Goal: Task Accomplishment & Management: Manage account settings

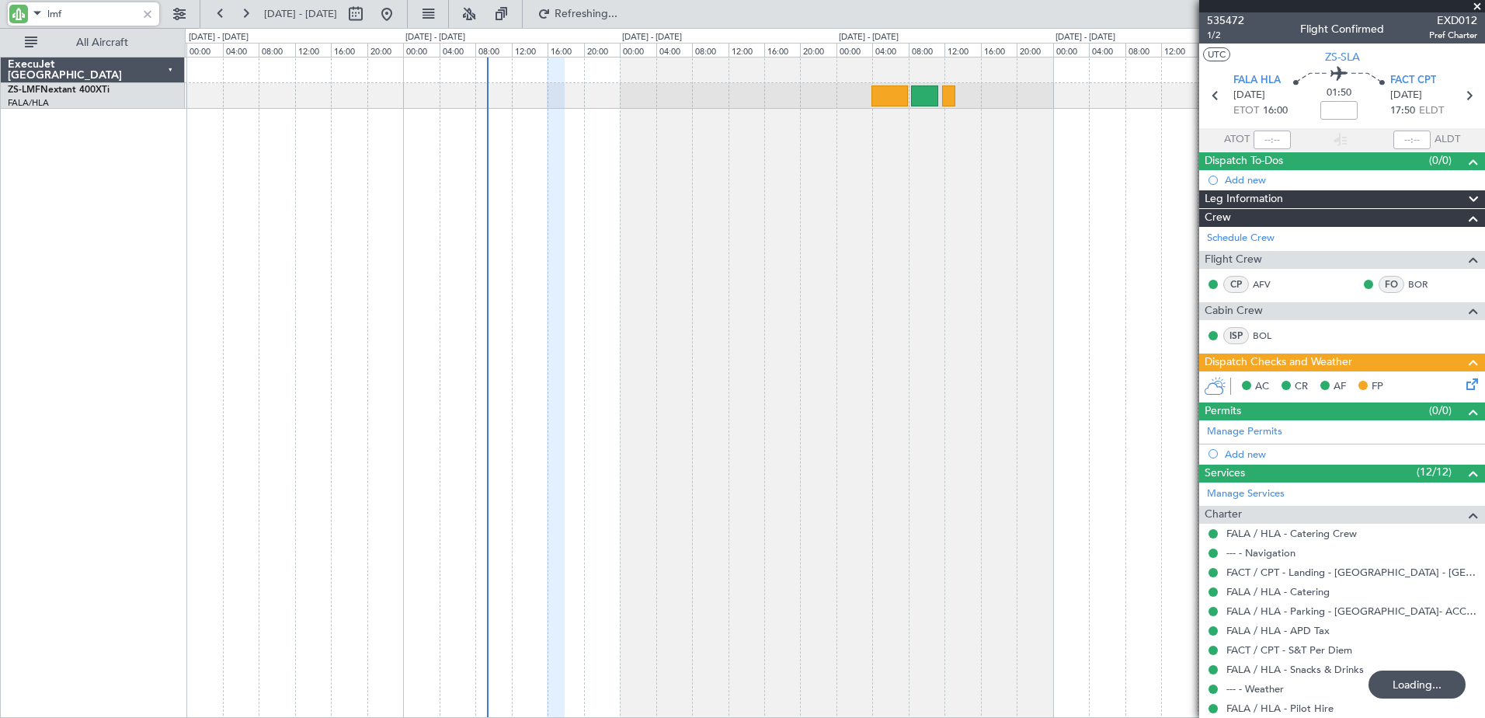
scroll to position [280, 0]
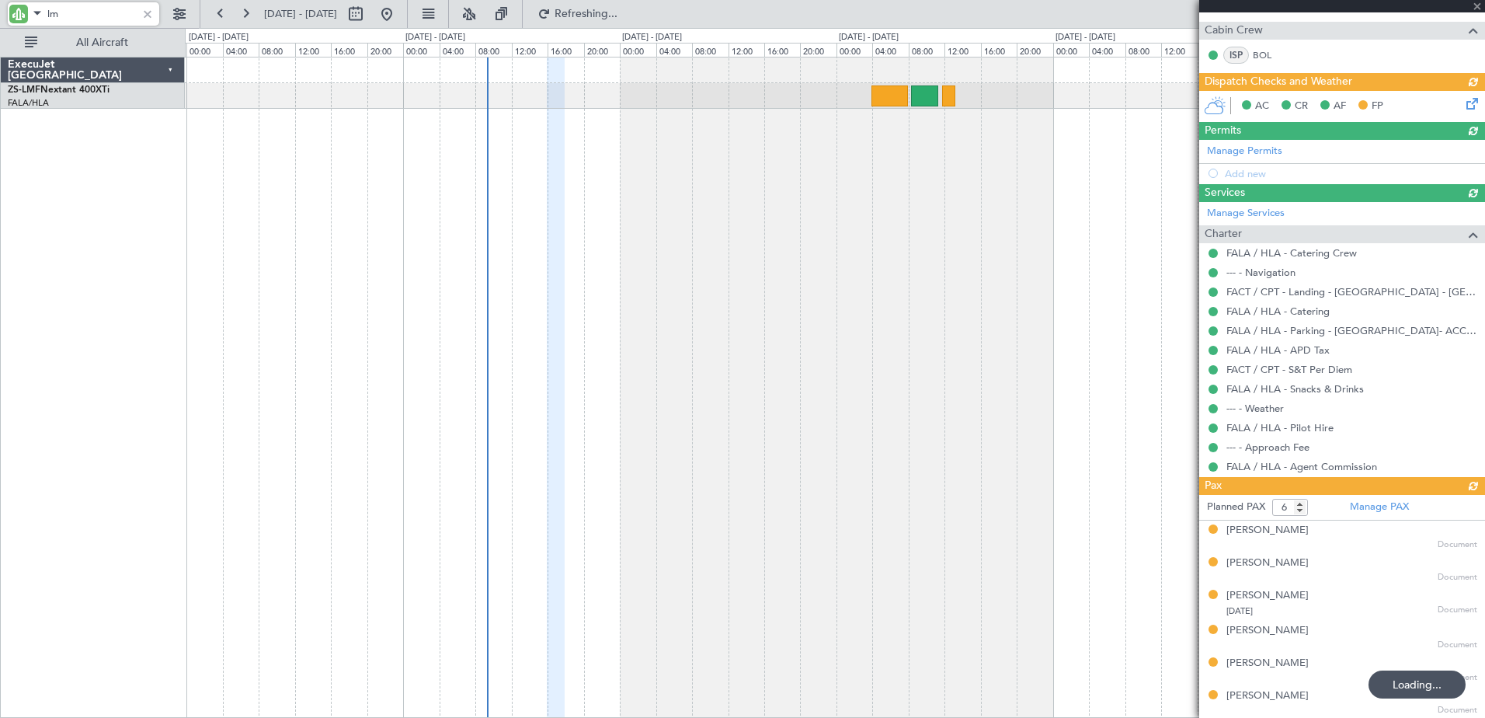
type input "l"
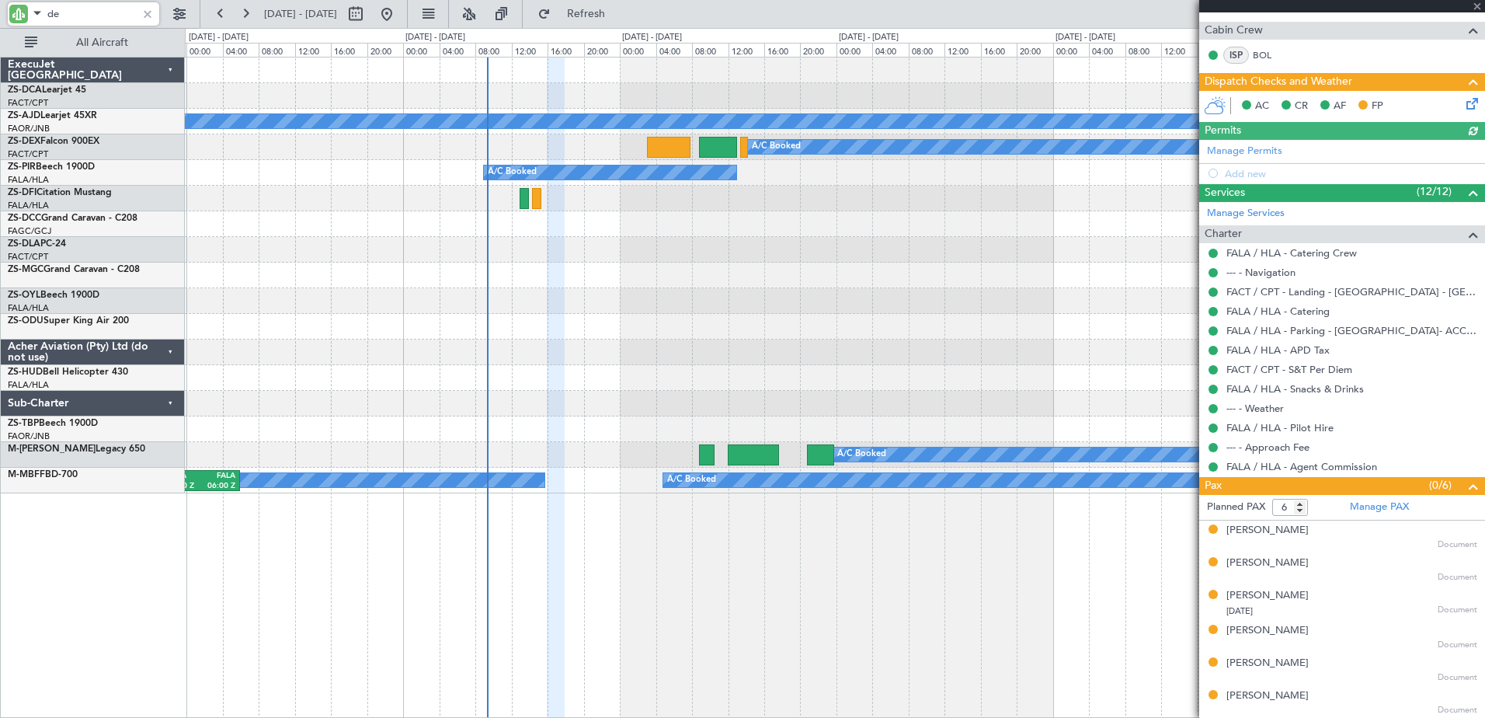
type input "dex"
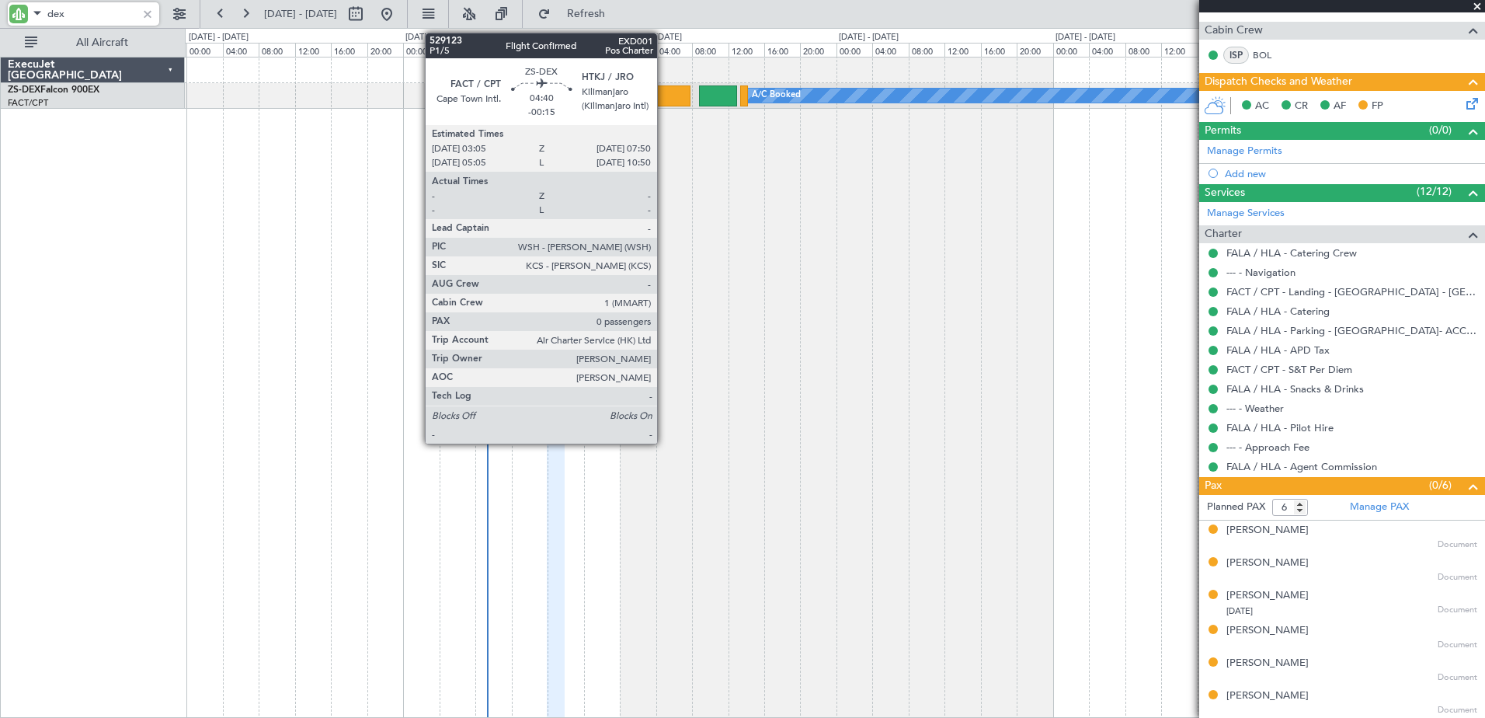
click at [664, 90] on div at bounding box center [669, 95] width 44 height 21
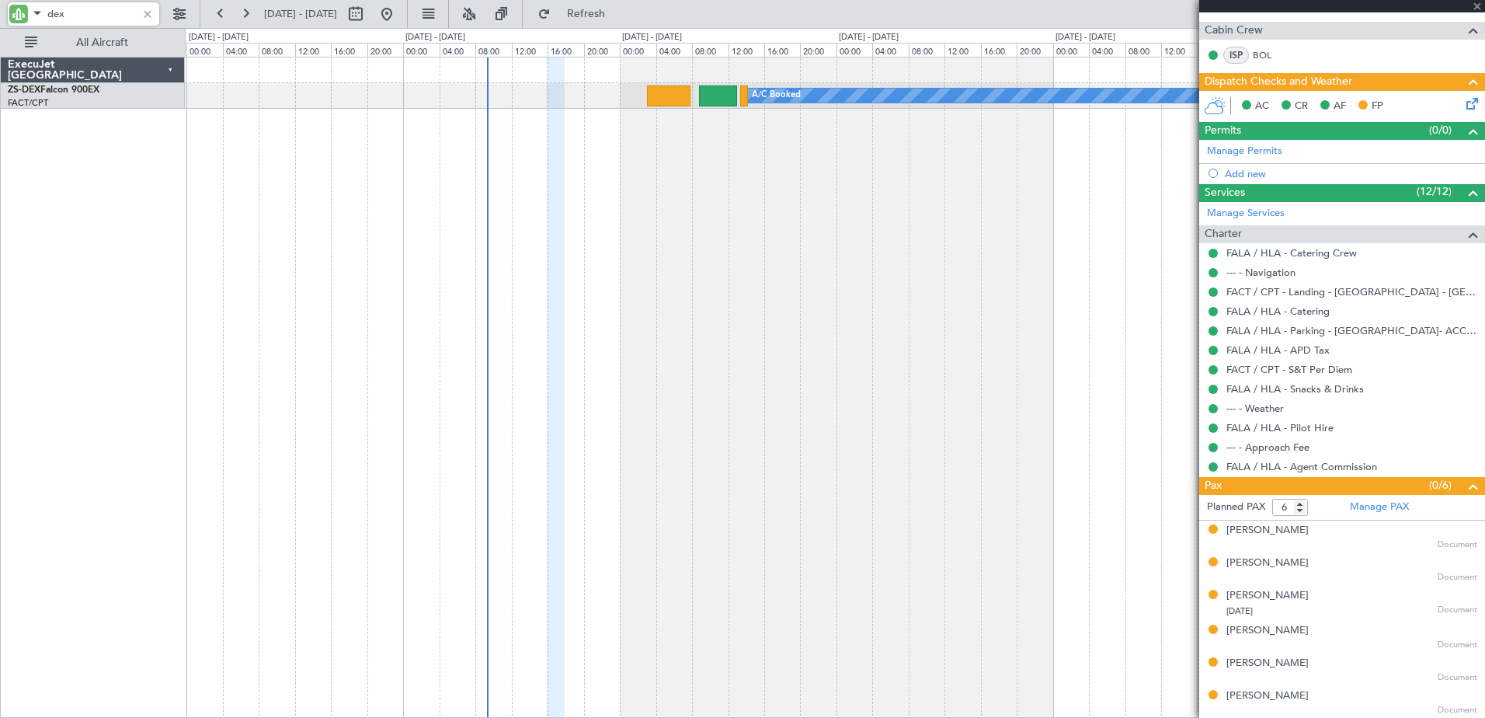
type input "-00:15"
type input "0"
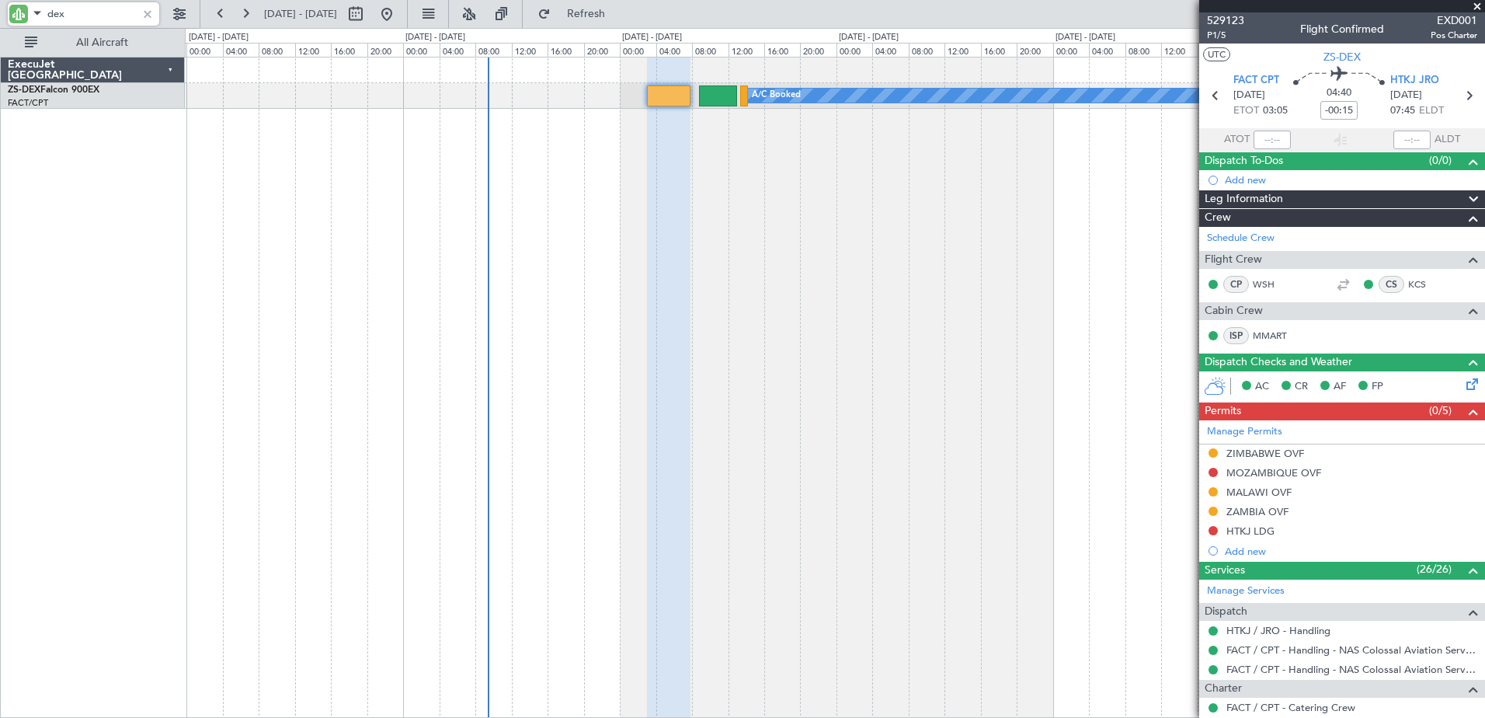
click at [55, 19] on input "dex" at bounding box center [91, 13] width 89 height 23
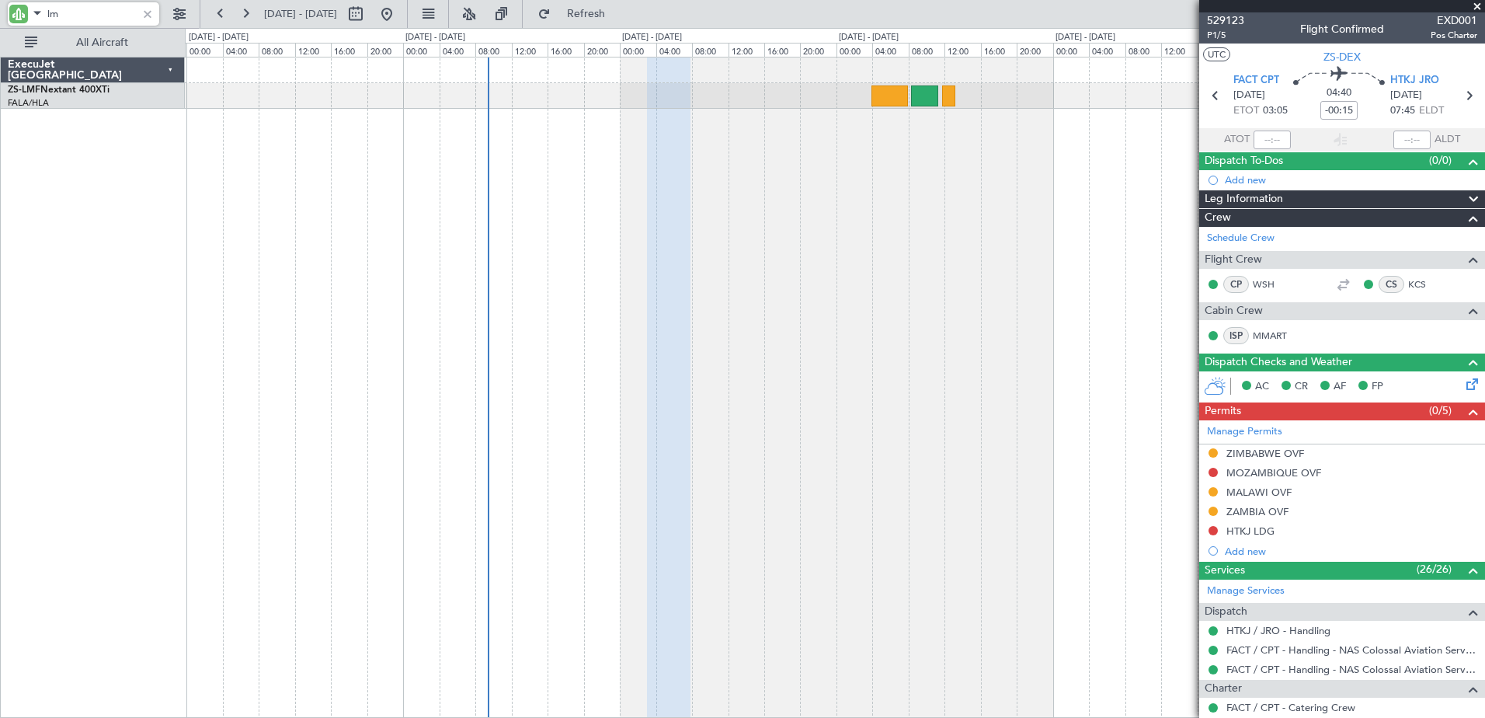
type input "lmf"
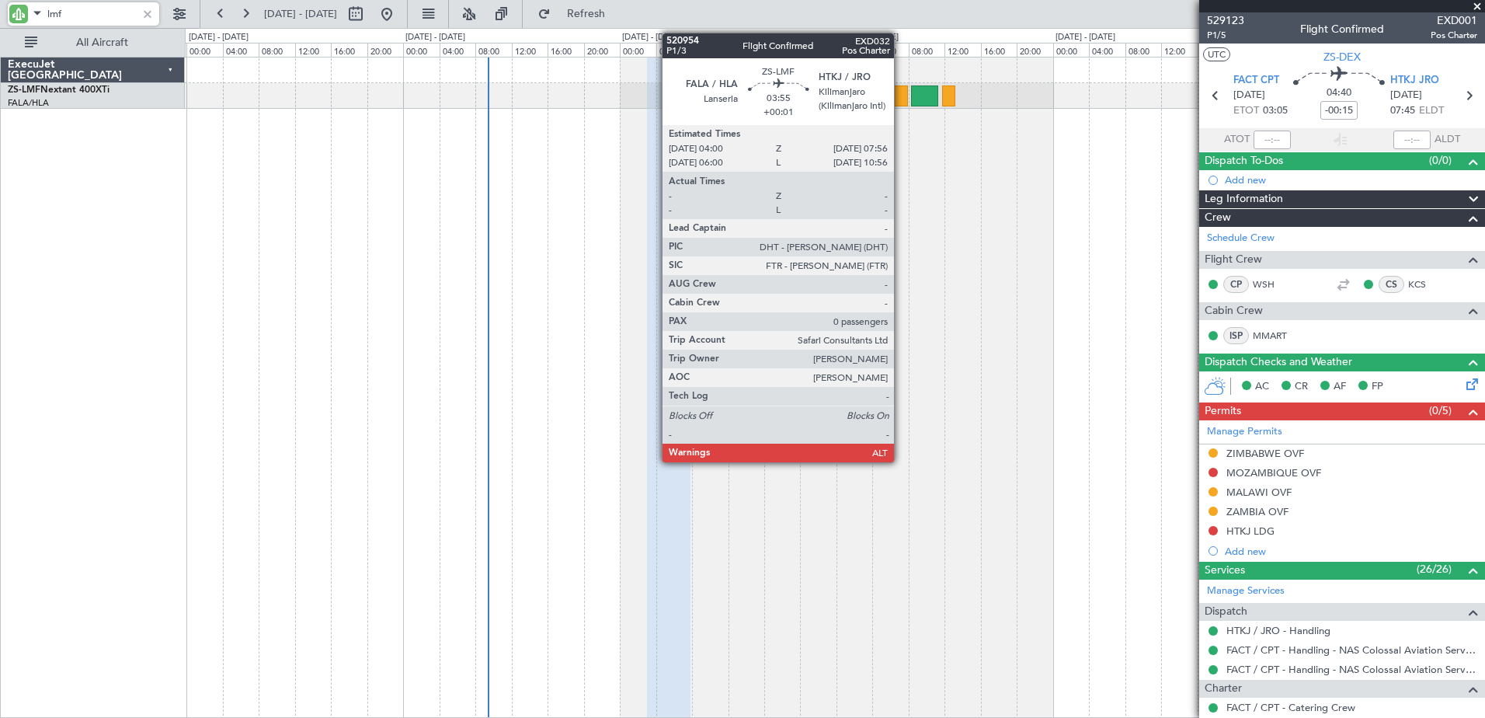
click at [901, 96] on div at bounding box center [890, 95] width 36 height 21
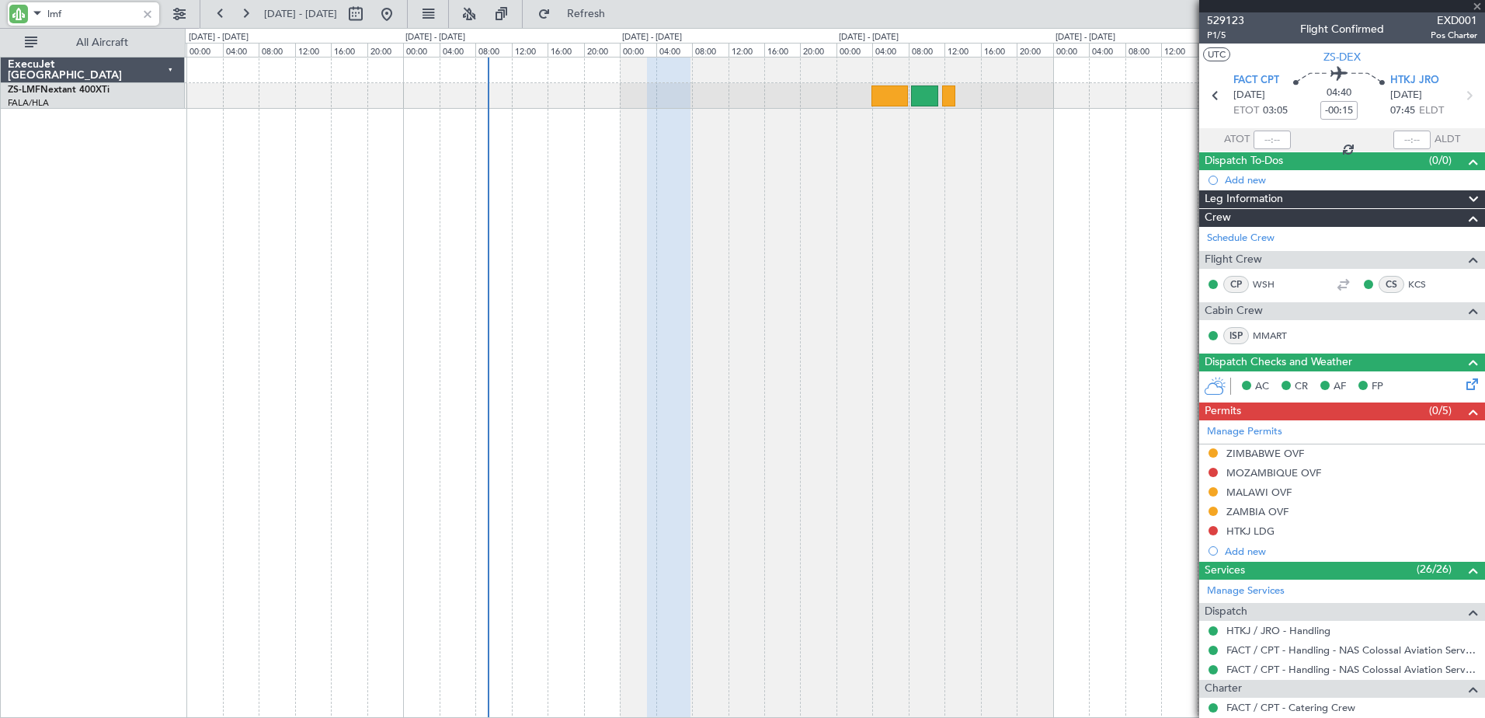
type input "+00:01"
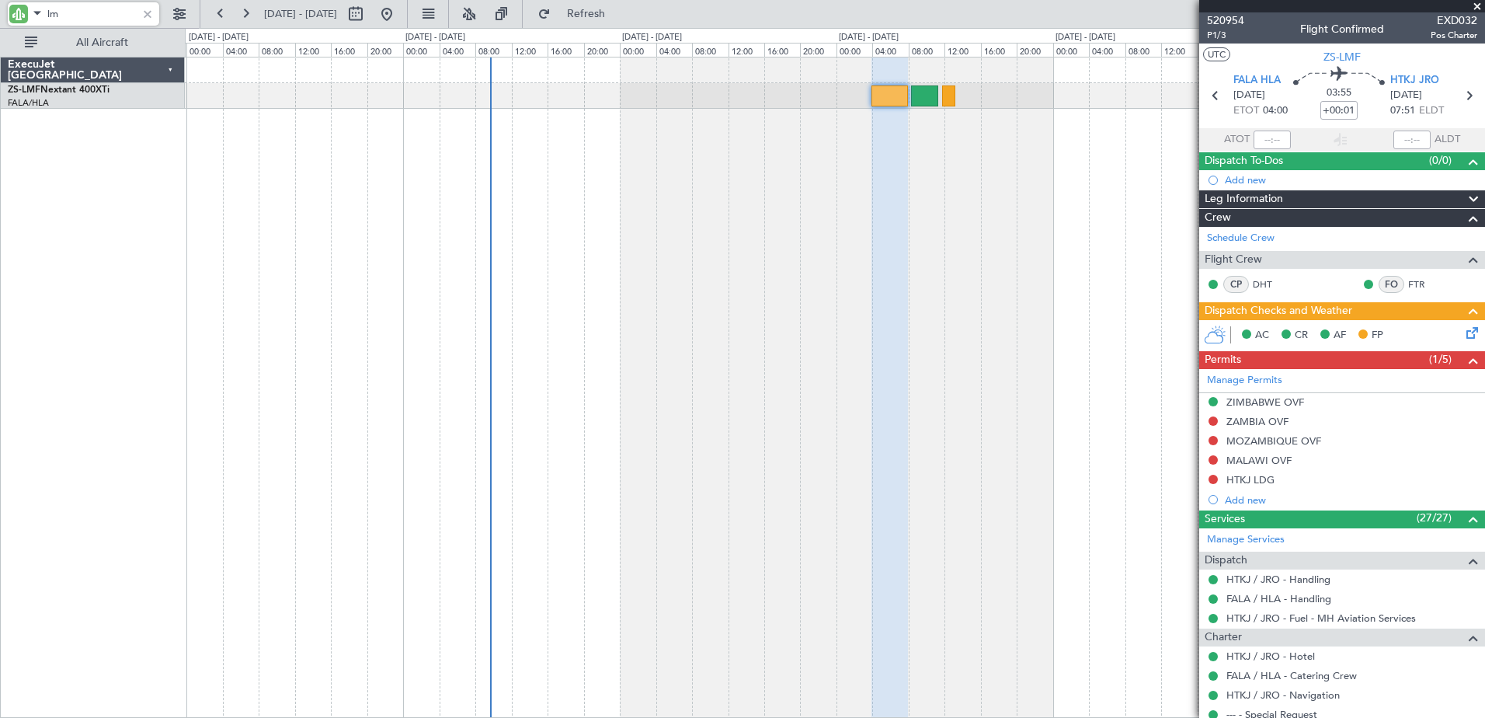
type input "l"
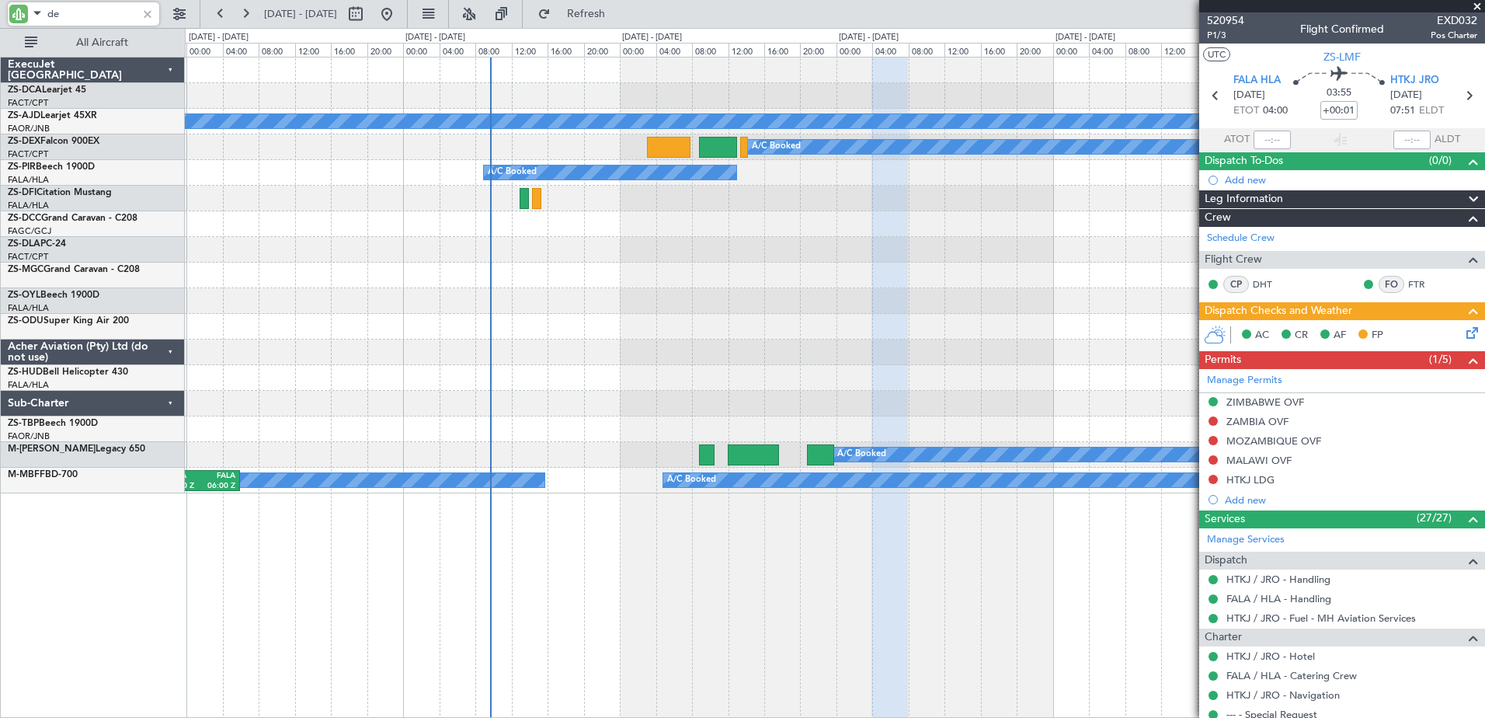
type input "dex"
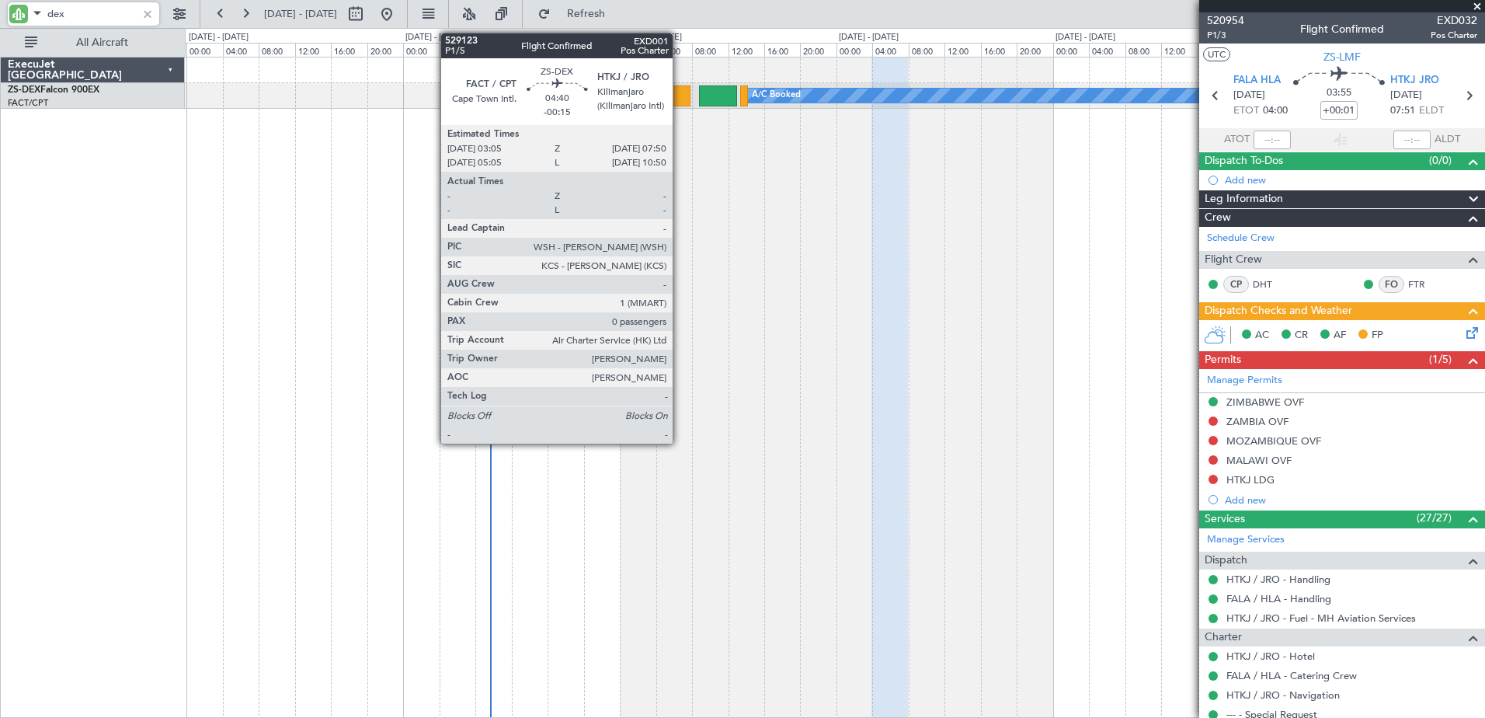
click at [673, 99] on div at bounding box center [669, 95] width 44 height 21
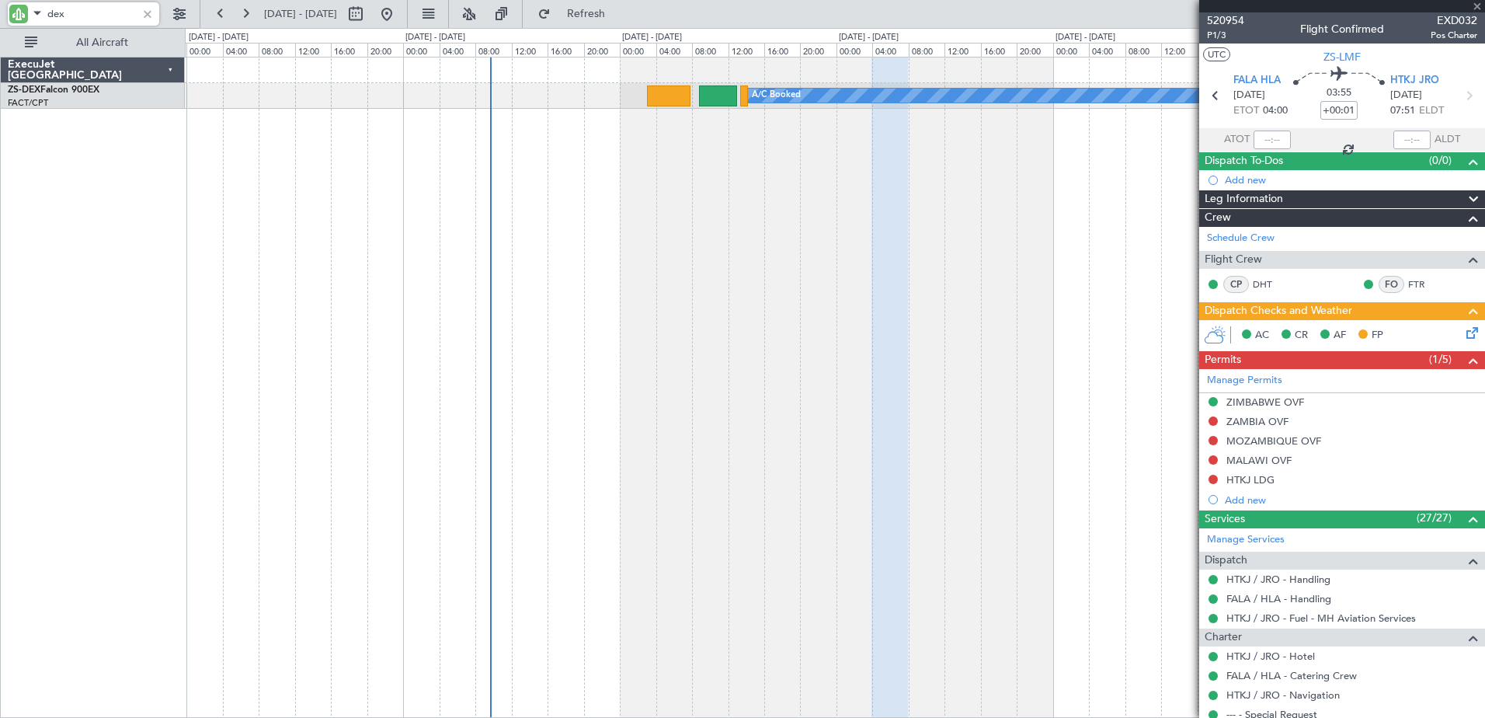
type input "-00:15"
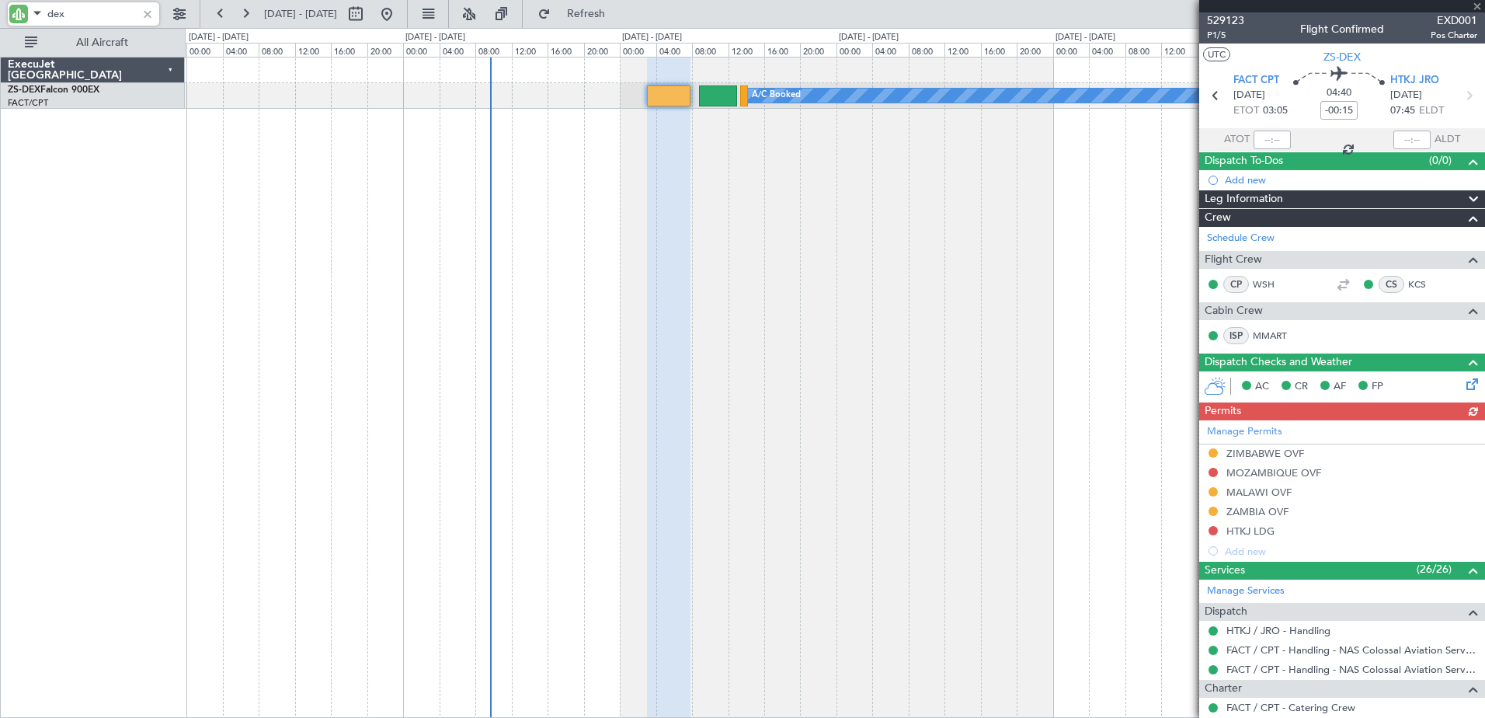
type input "dex"
click at [1268, 452] on div "Manage Permits [GEOGRAPHIC_DATA] OVF [GEOGRAPHIC_DATA] OVF MALAWI OVF [GEOGRAPH…" at bounding box center [1342, 490] width 286 height 141
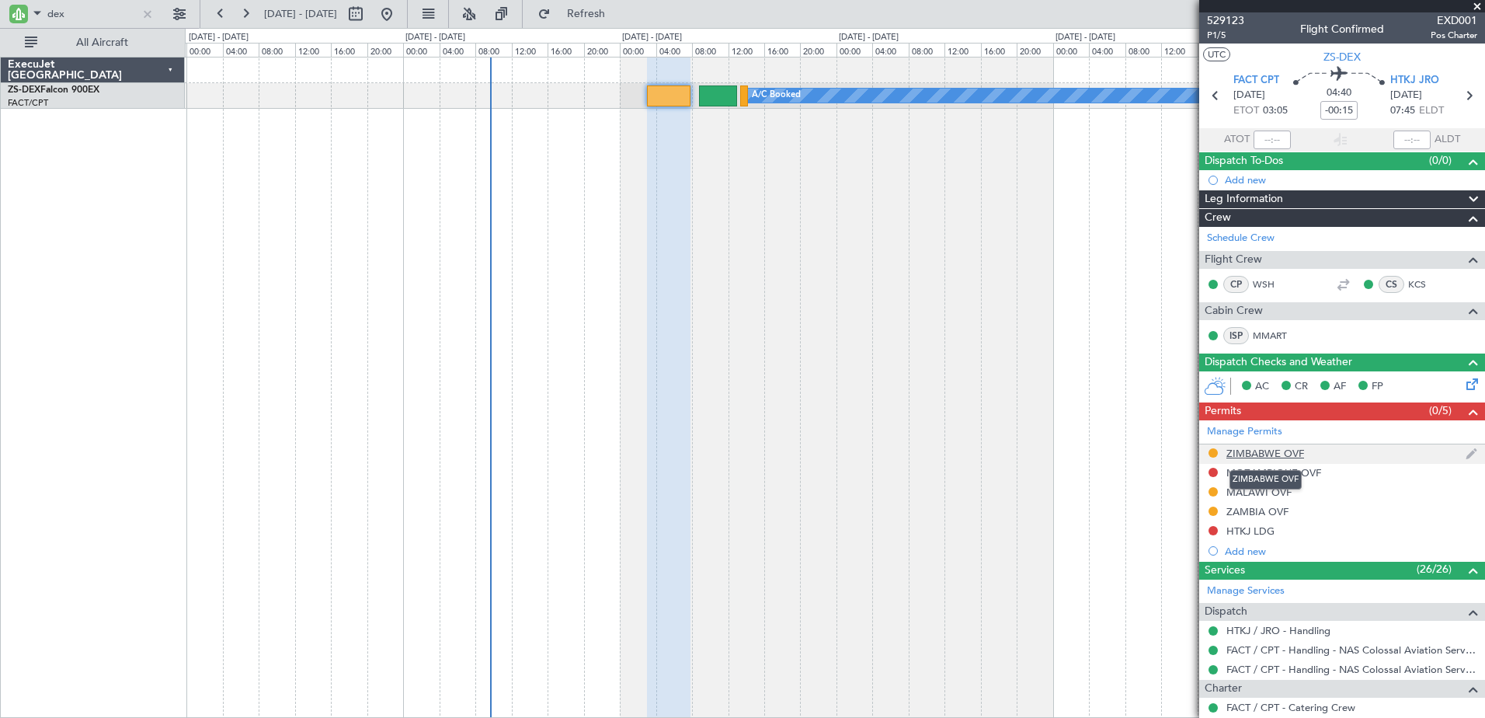
click at [1261, 450] on div "ZIMBABWE OVF" at bounding box center [1266, 453] width 78 height 13
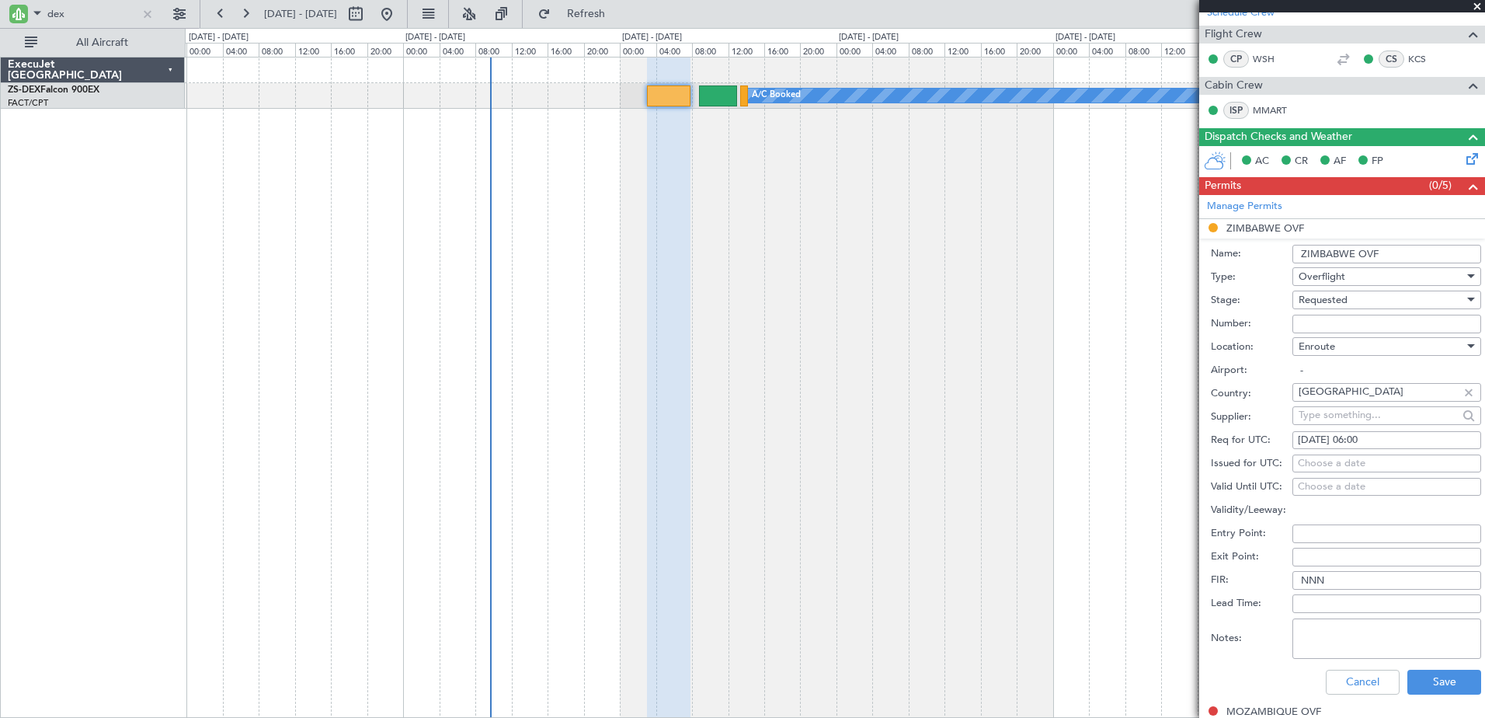
scroll to position [233, 0]
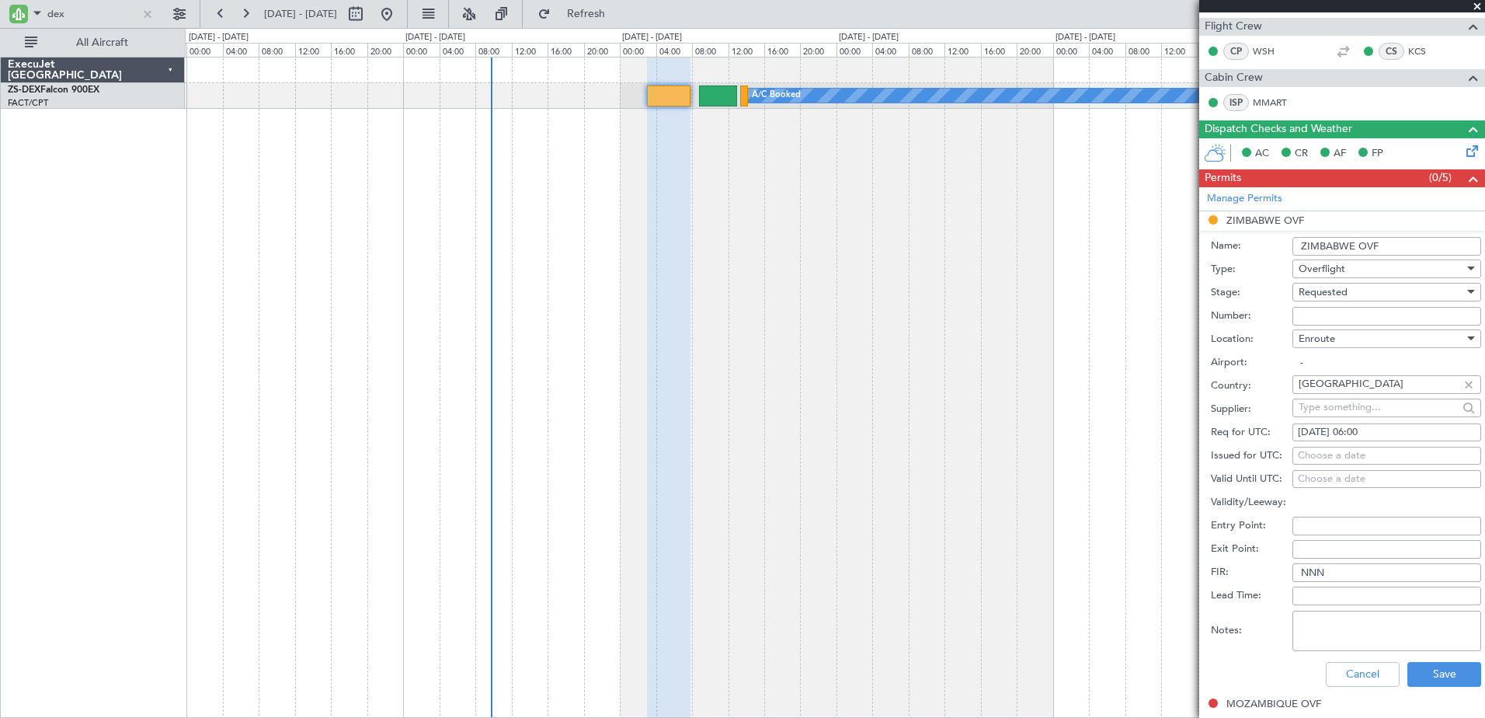
click at [1319, 318] on input "Number:" at bounding box center [1387, 316] width 189 height 19
paste input "NMO01190/25"
type input "NMO01190/25"
click at [1366, 290] on div "Requested" at bounding box center [1381, 291] width 165 height 23
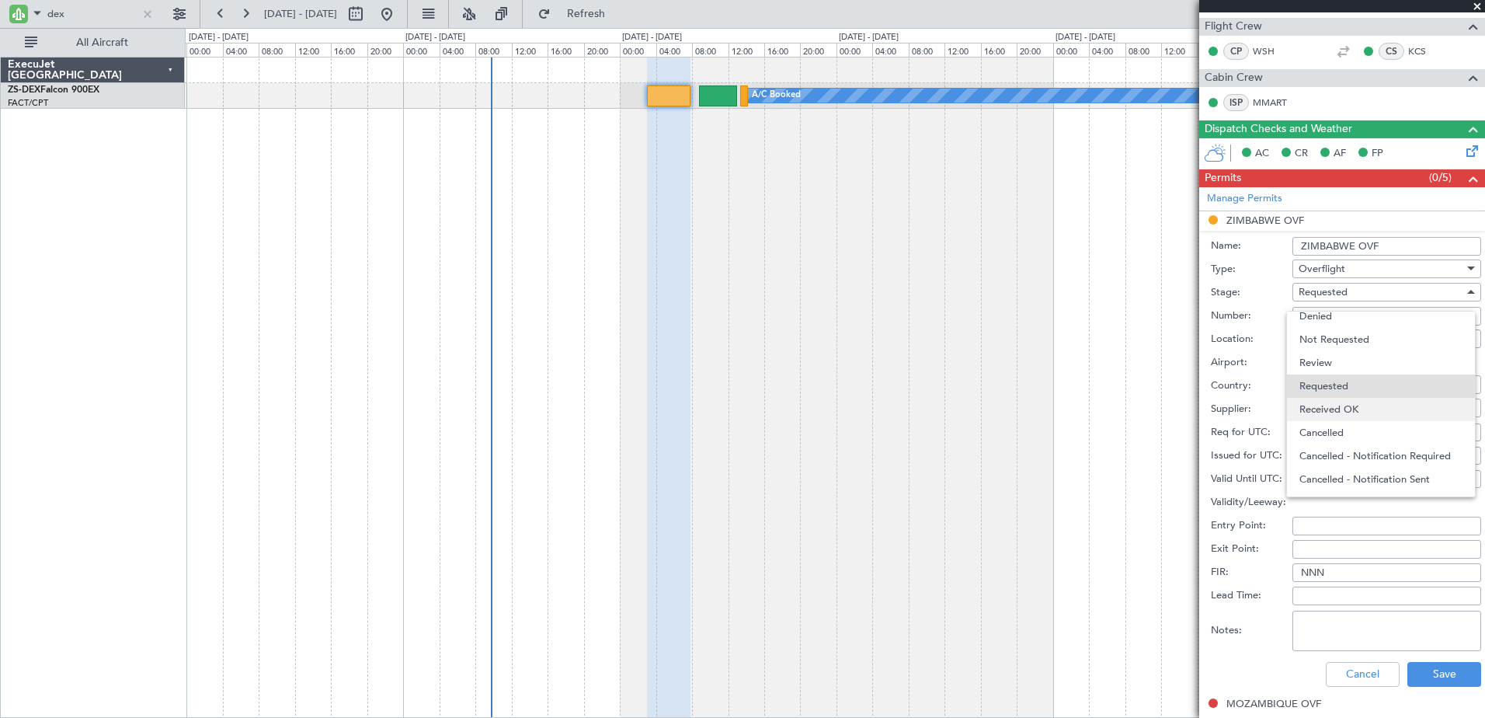
click at [1366, 402] on span "Received OK" at bounding box center [1381, 409] width 163 height 23
click at [1429, 680] on button "Save" at bounding box center [1445, 674] width 74 height 25
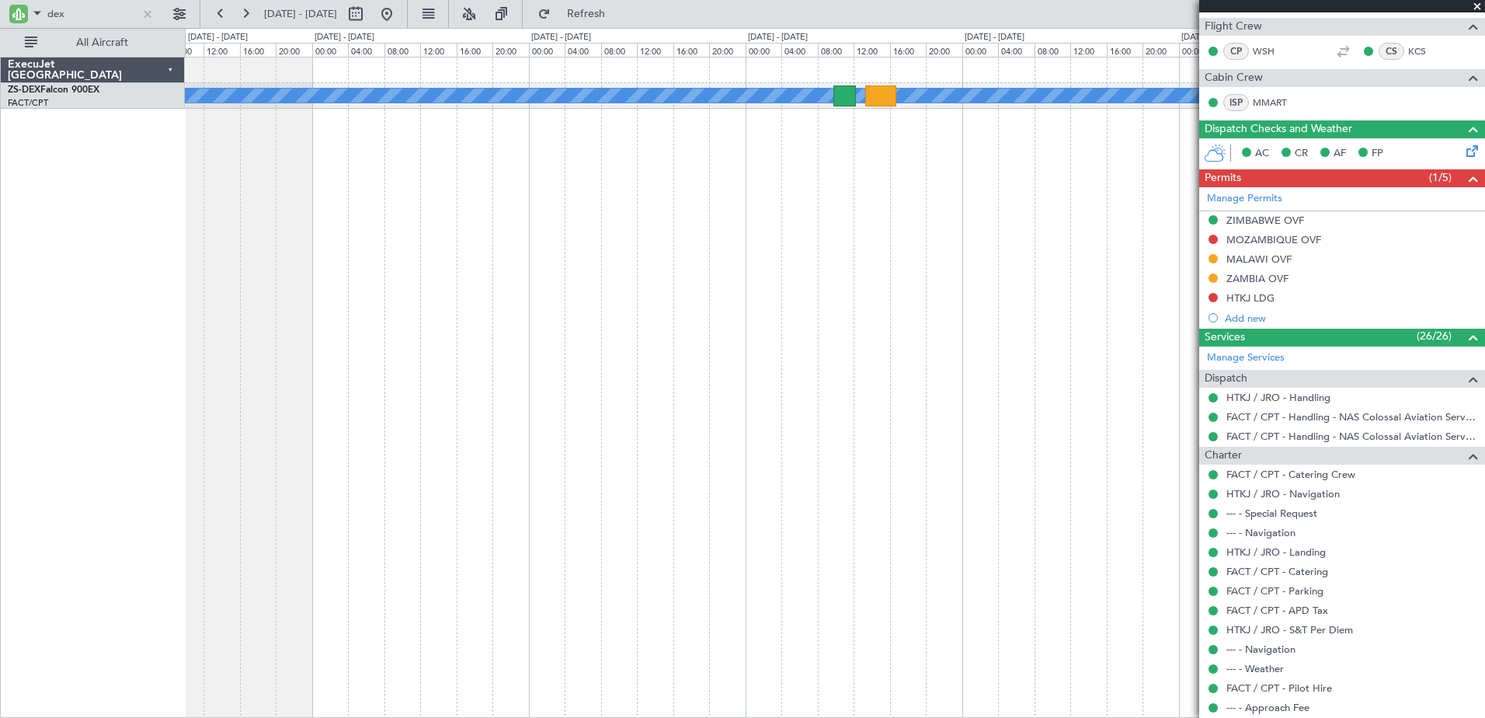
click at [141, 284] on div "A/C Booked A/C Booked A/C Booked ExecuJet [GEOGRAPHIC_DATA] ZS-DEX Falcon 900EX…" at bounding box center [742, 373] width 1485 height 690
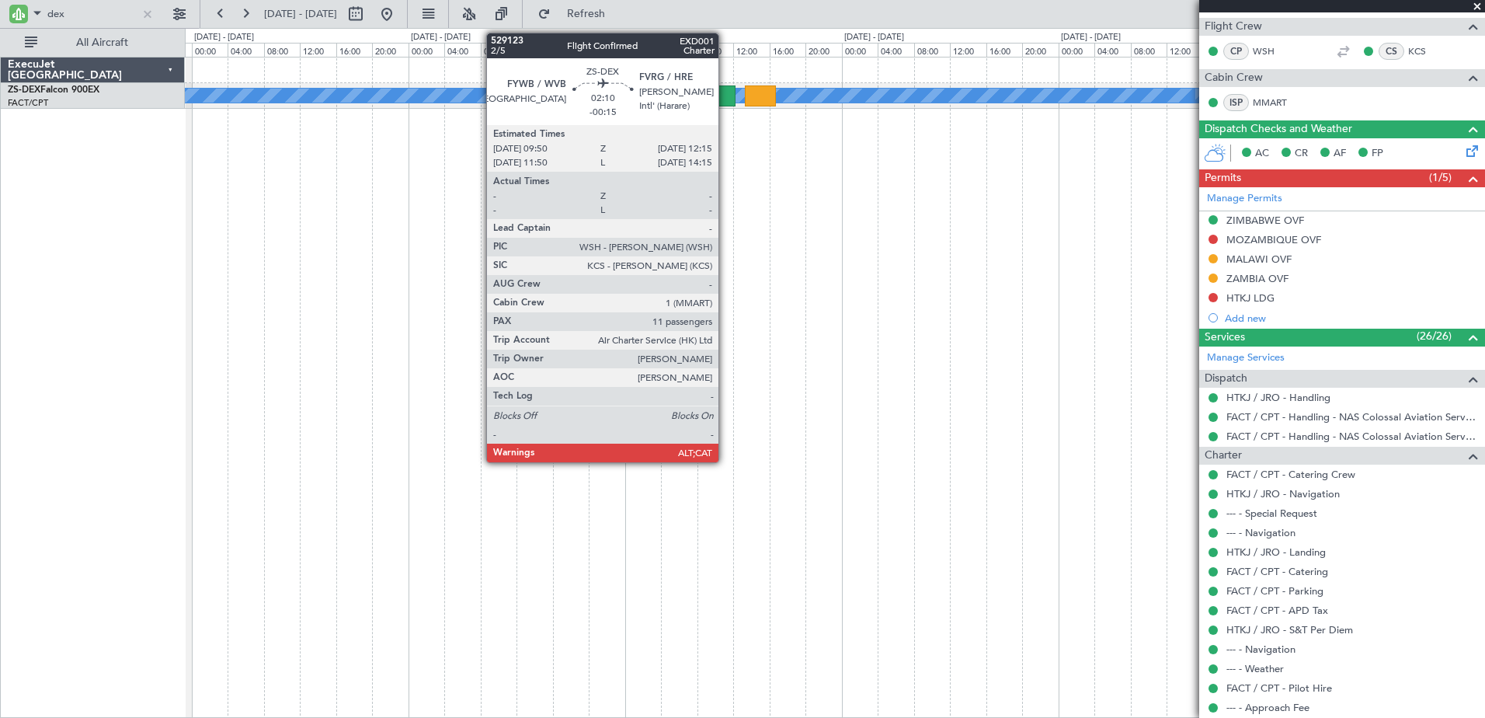
click at [726, 90] on div at bounding box center [724, 95] width 23 height 21
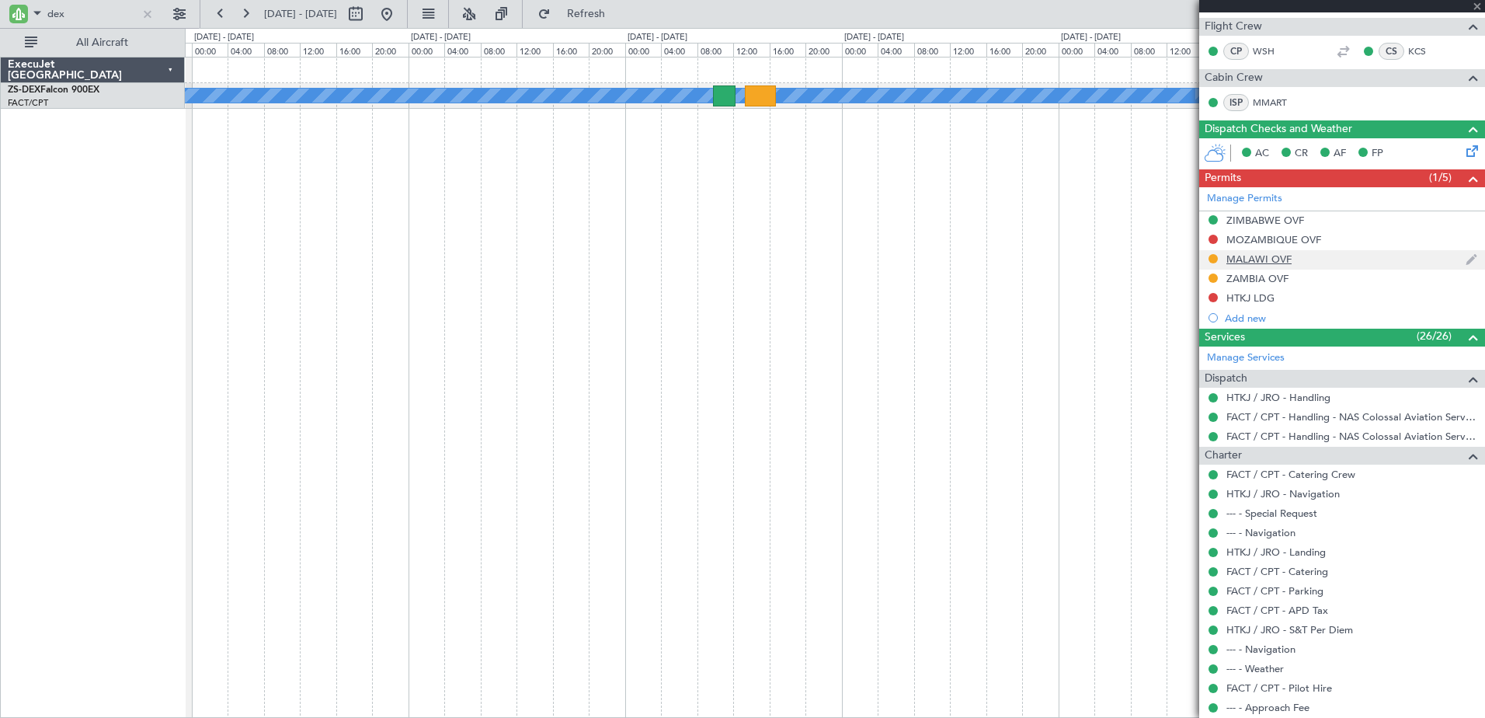
type input "11"
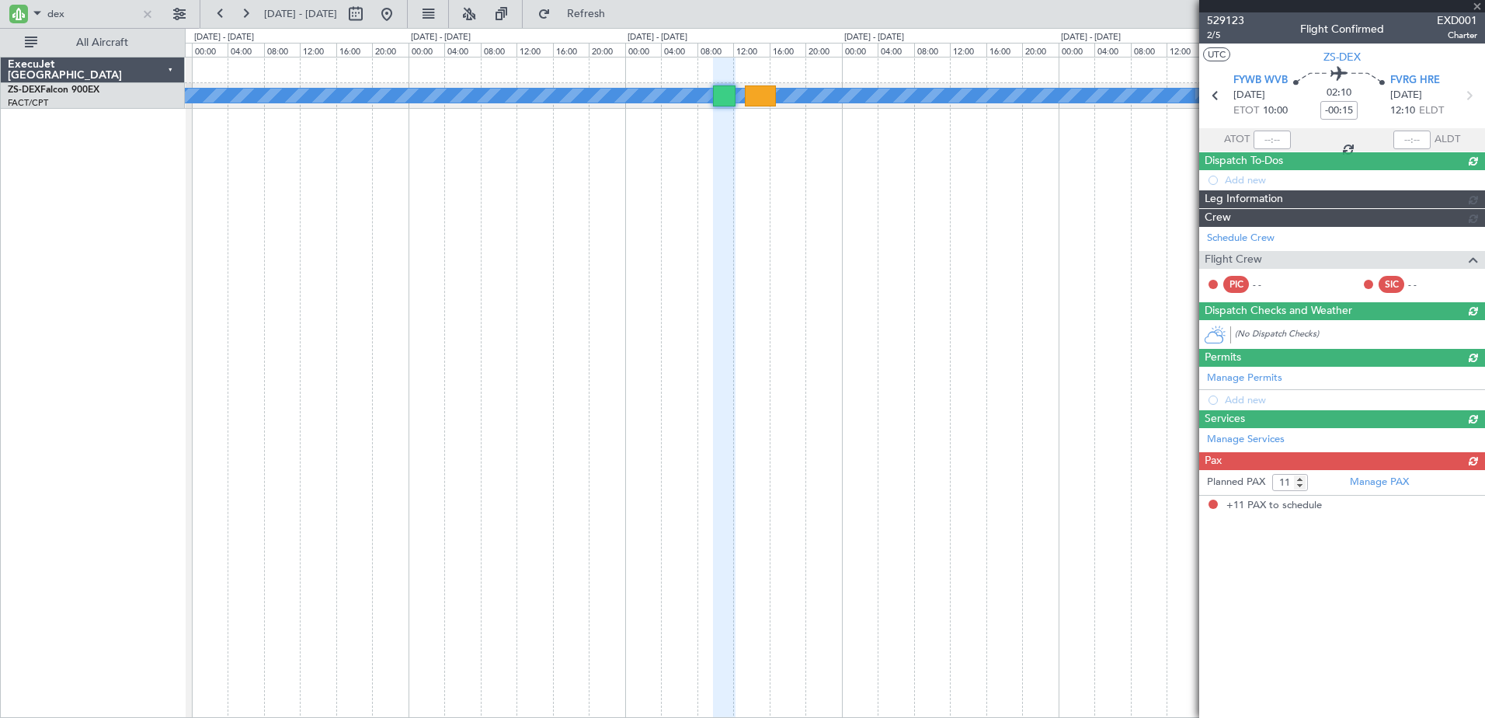
scroll to position [0, 0]
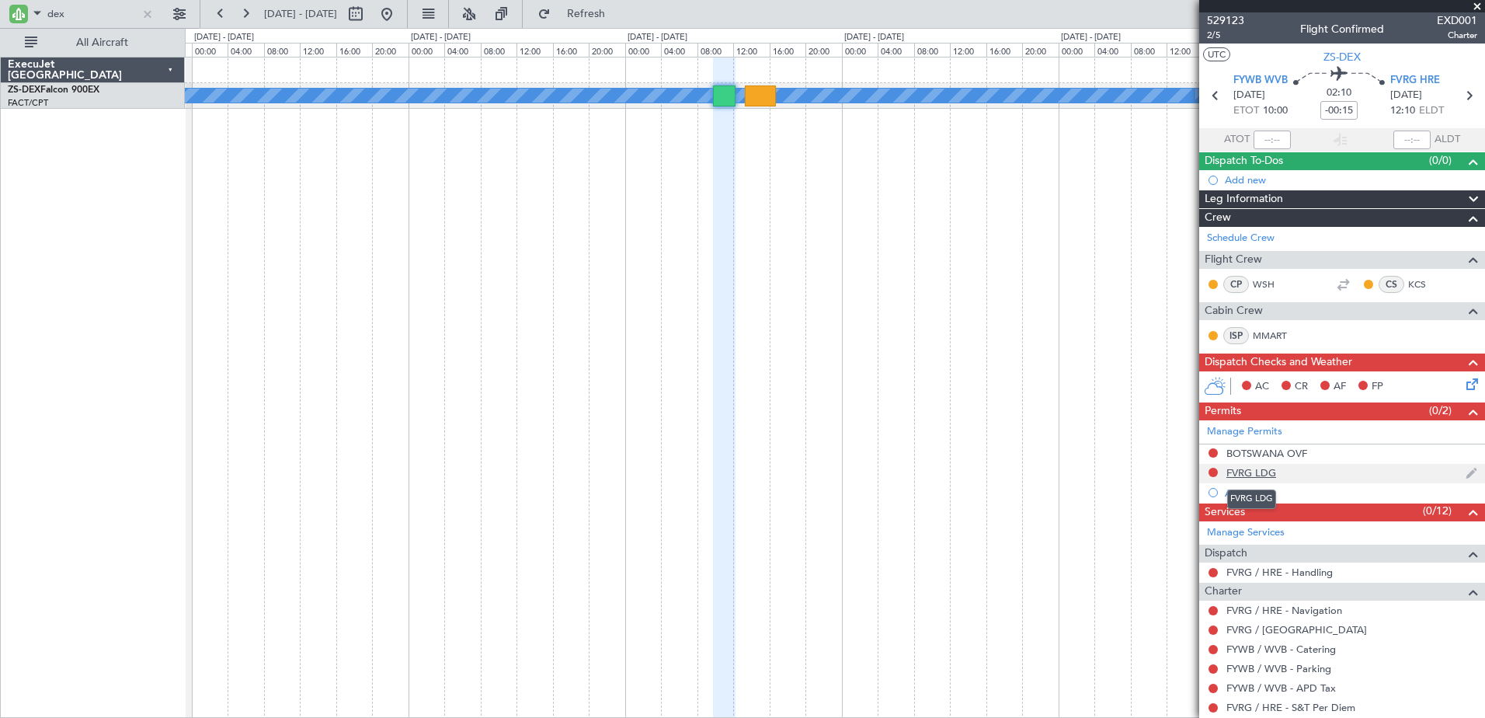
click at [1250, 473] on div "FVRG LDG" at bounding box center [1252, 472] width 50 height 13
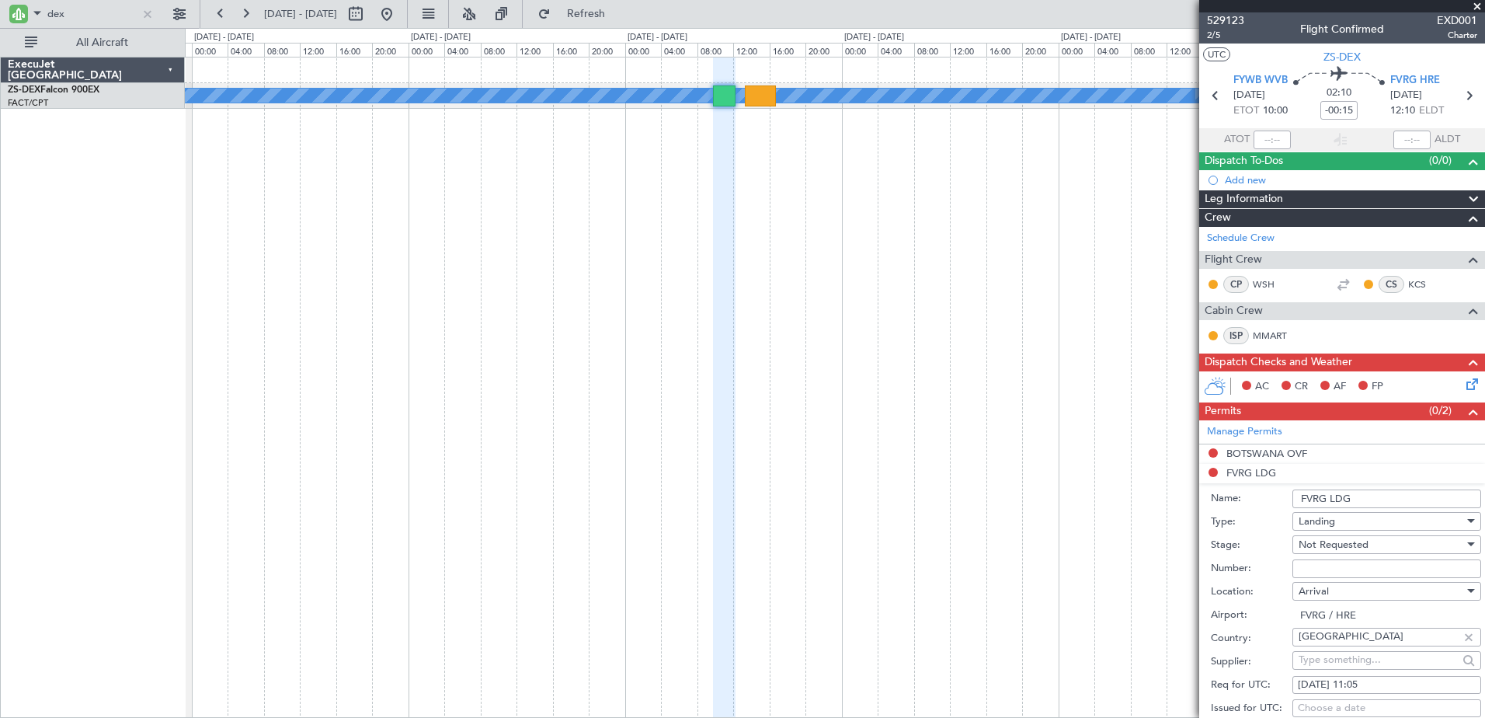
click at [1366, 564] on input "Number:" at bounding box center [1387, 568] width 189 height 19
paste input "NMO01190/25"
drag, startPoint x: 1382, startPoint y: 571, endPoint x: 1282, endPoint y: 577, distance: 100.4
click at [1282, 577] on div "Number: NMO01190/25" at bounding box center [1346, 568] width 270 height 23
paste input "L1456"
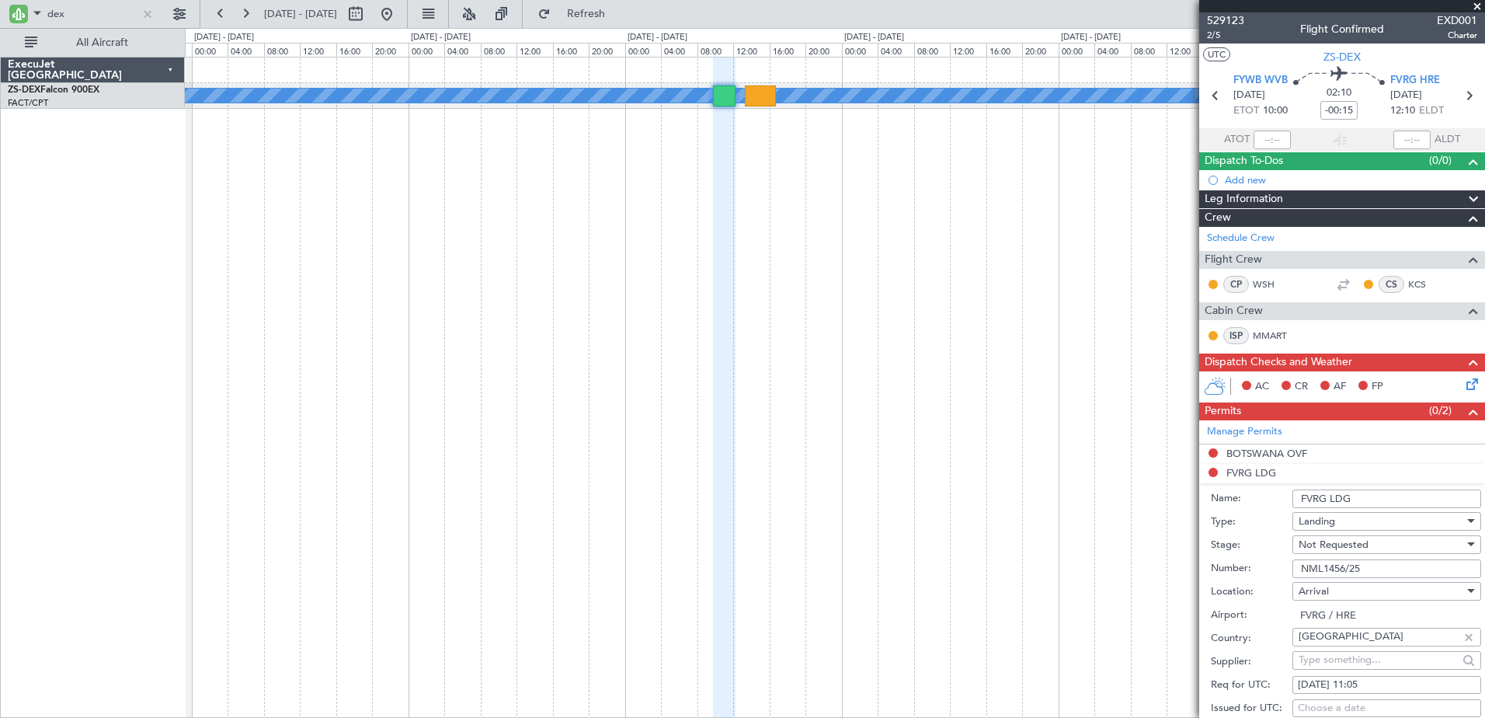
type input "NML1456/25"
click at [1398, 541] on div "Not Requested" at bounding box center [1381, 544] width 165 height 23
click at [1382, 664] on span "Received OK" at bounding box center [1381, 668] width 163 height 23
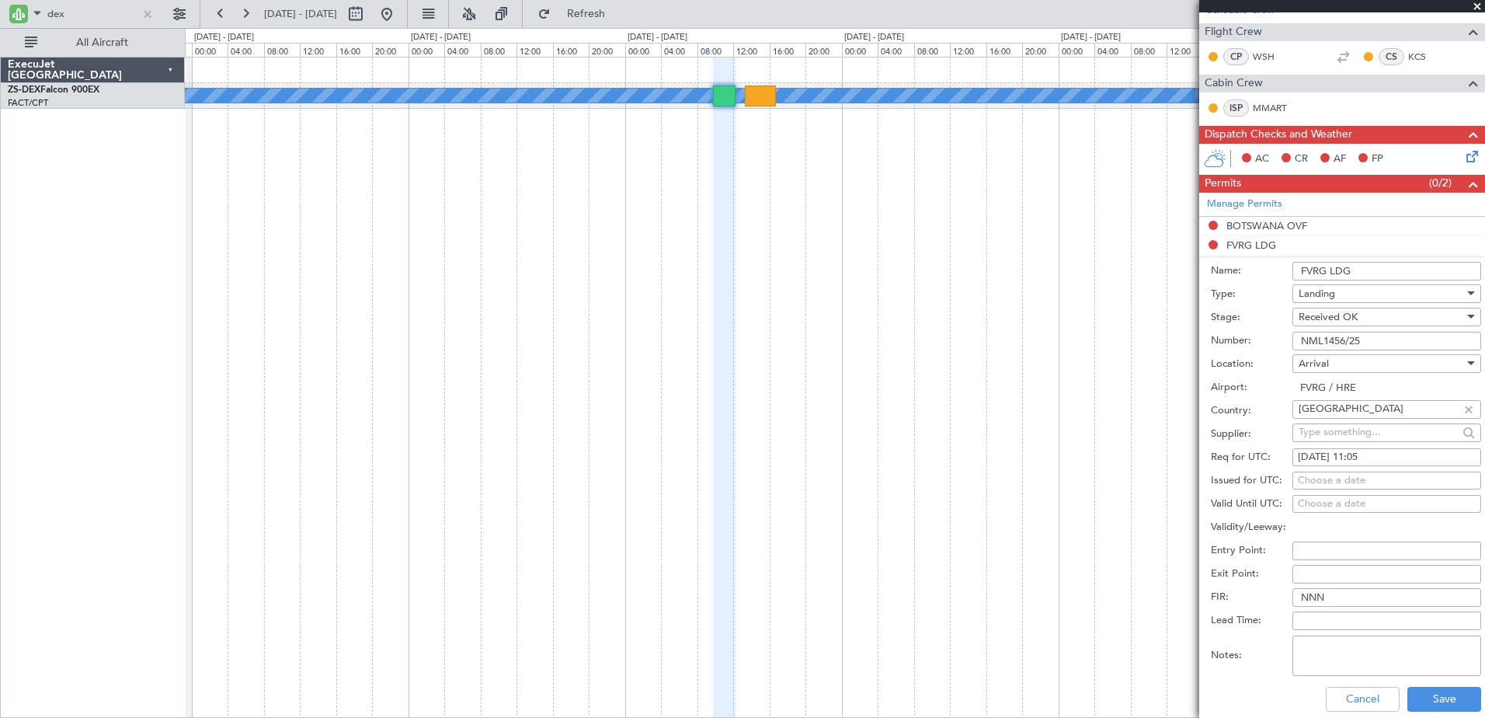
scroll to position [233, 0]
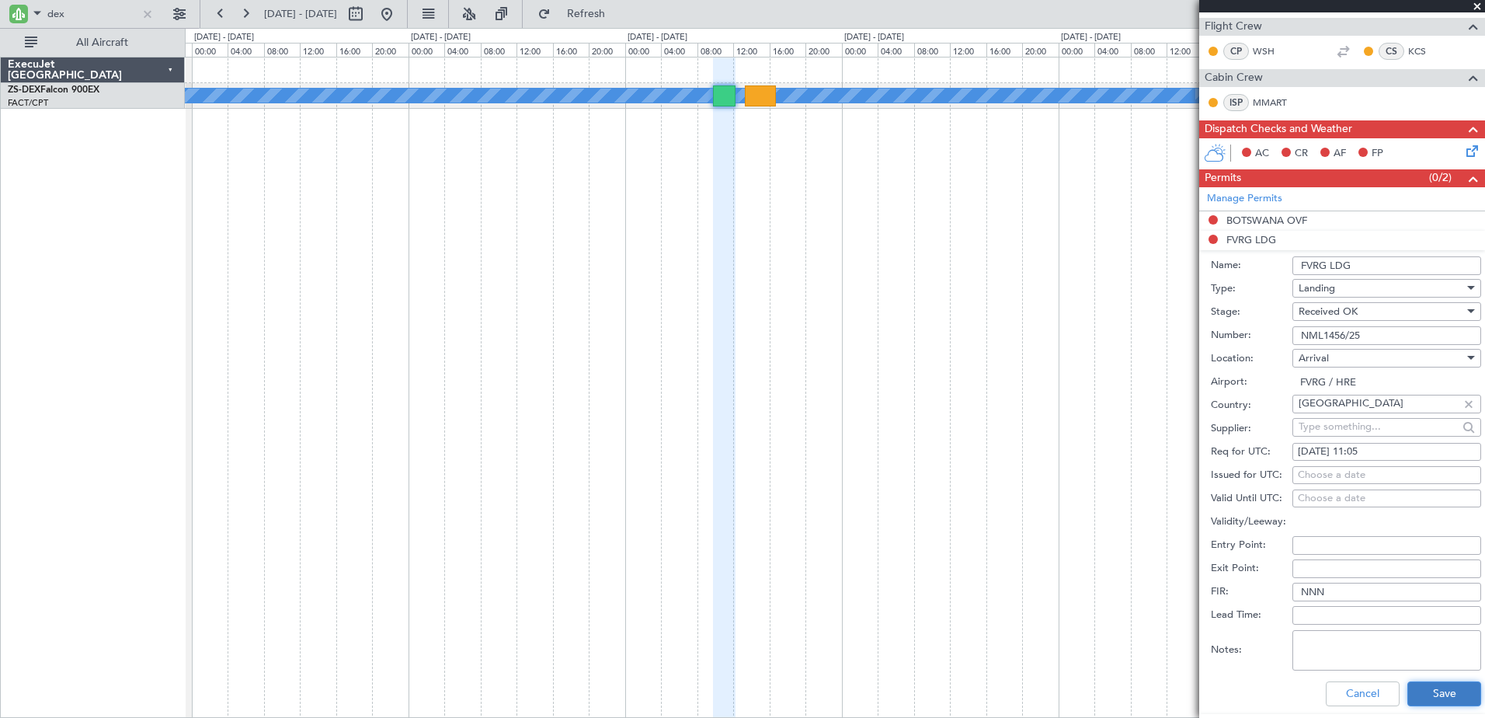
click at [1440, 694] on button "Save" at bounding box center [1445, 693] width 74 height 25
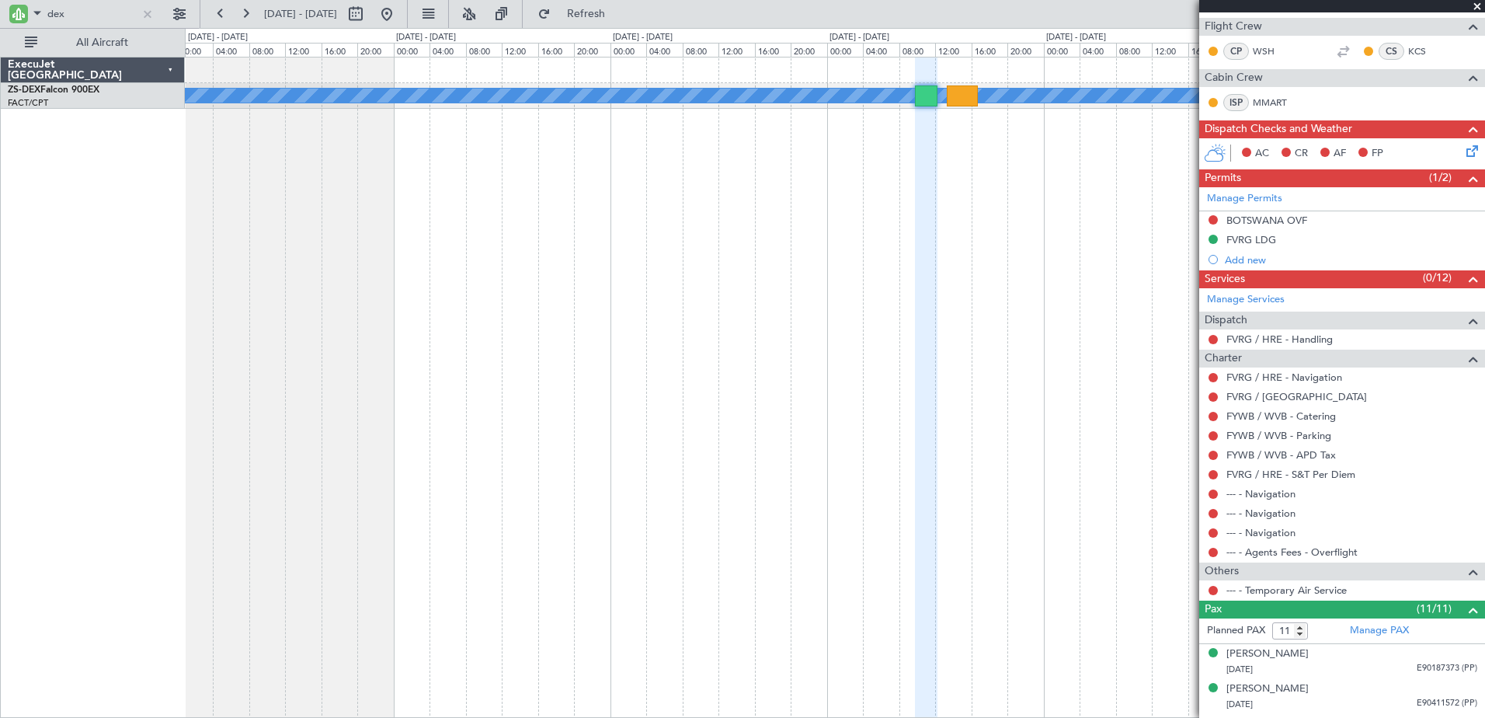
click at [1338, 443] on fb-app "dex [DATE] - [DATE] Refresh Quick Links All Aircraft A/C Booked A/C Booked A/C …" at bounding box center [742, 365] width 1485 height 706
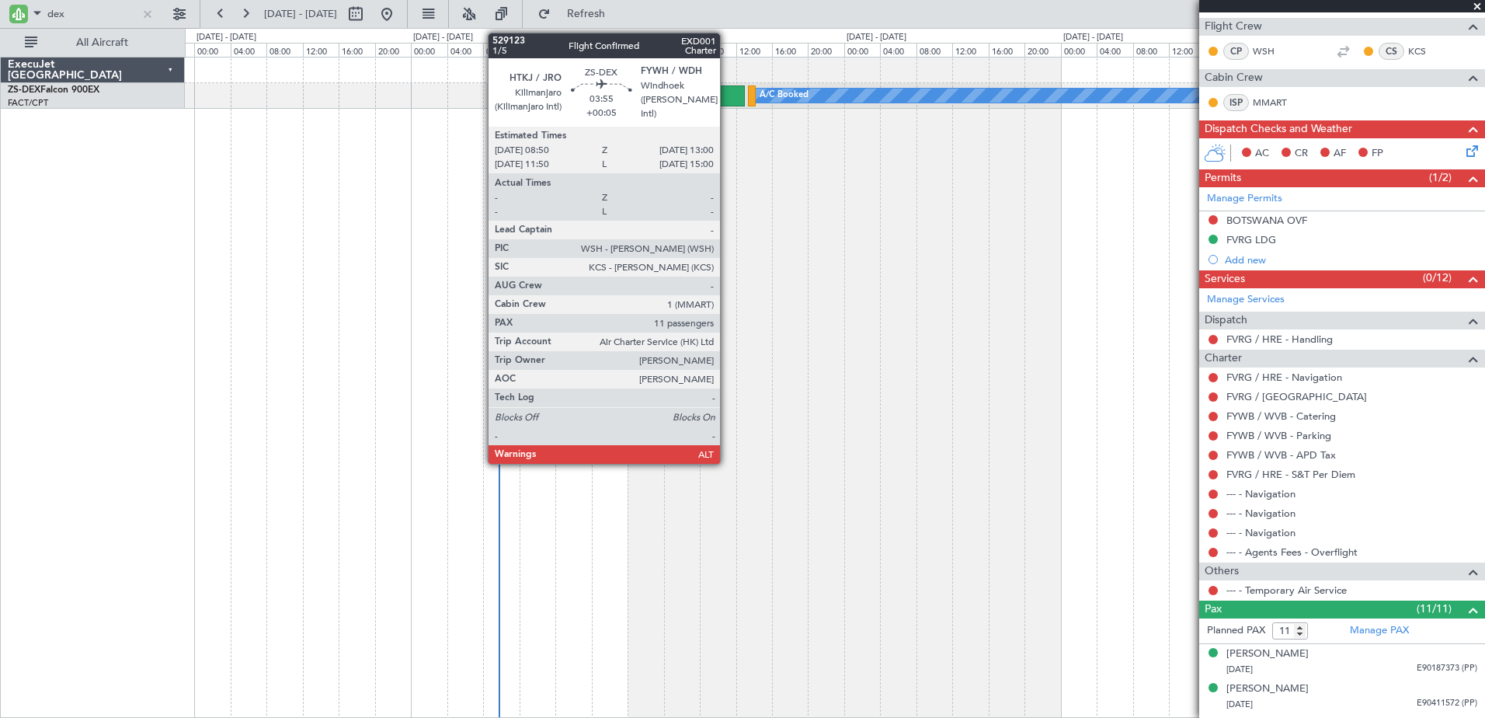
click at [727, 96] on div at bounding box center [726, 95] width 38 height 21
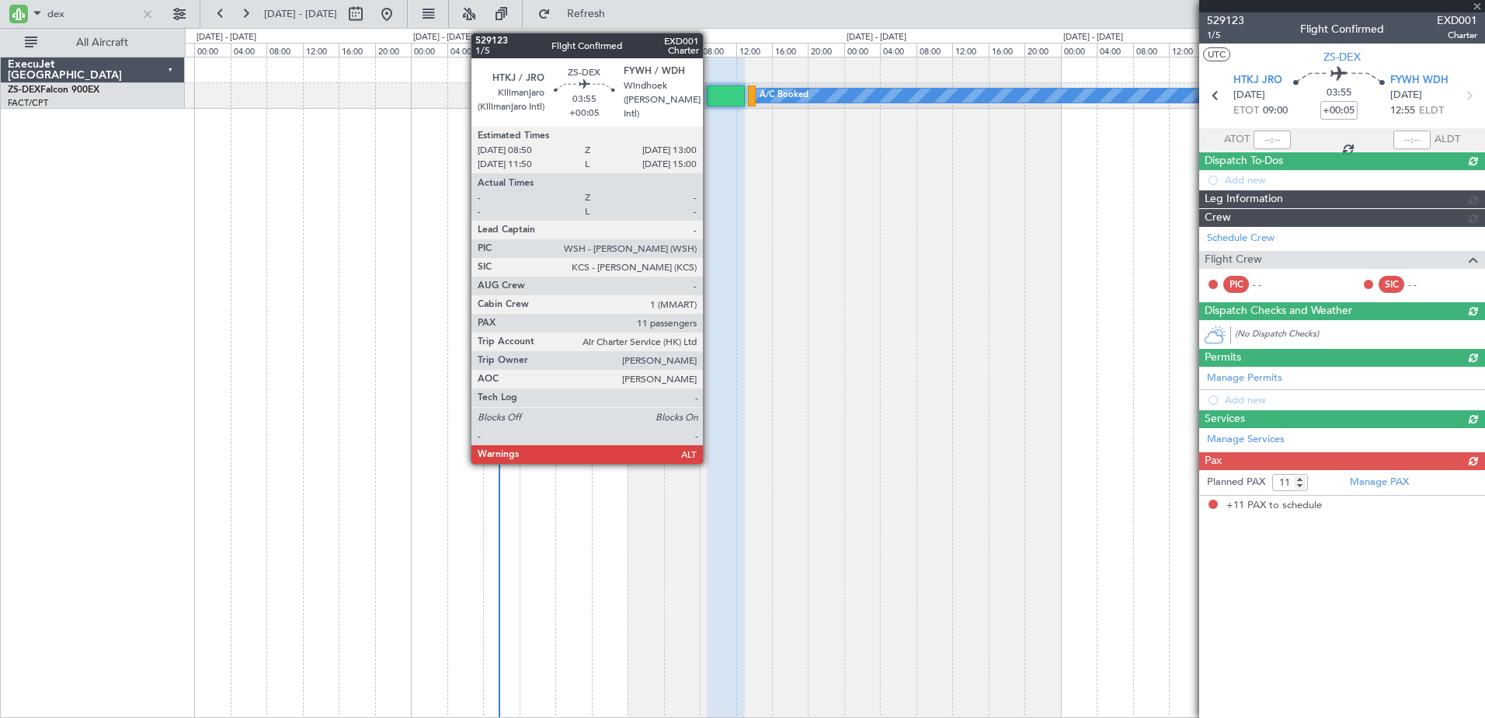
scroll to position [0, 0]
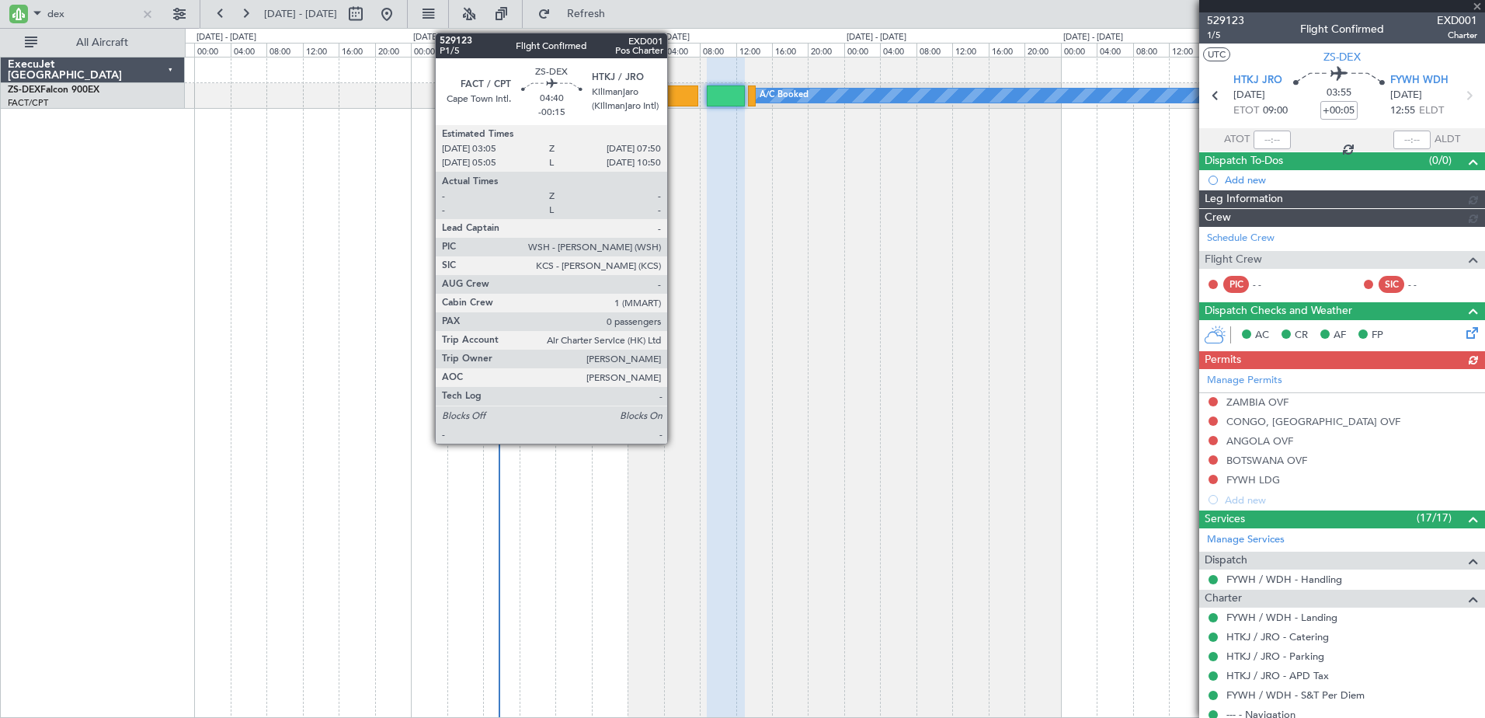
click at [674, 99] on div at bounding box center [677, 95] width 44 height 21
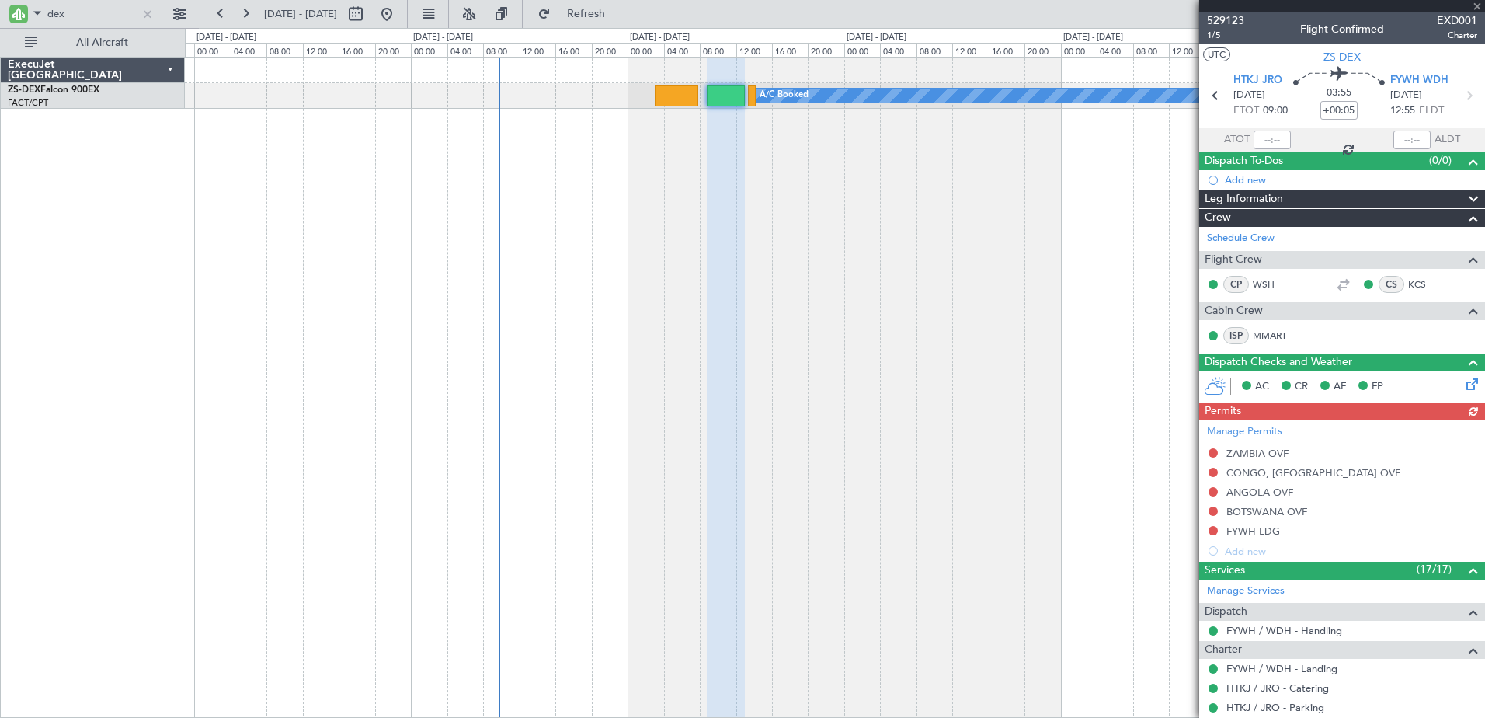
type input "-00:15"
type input "0"
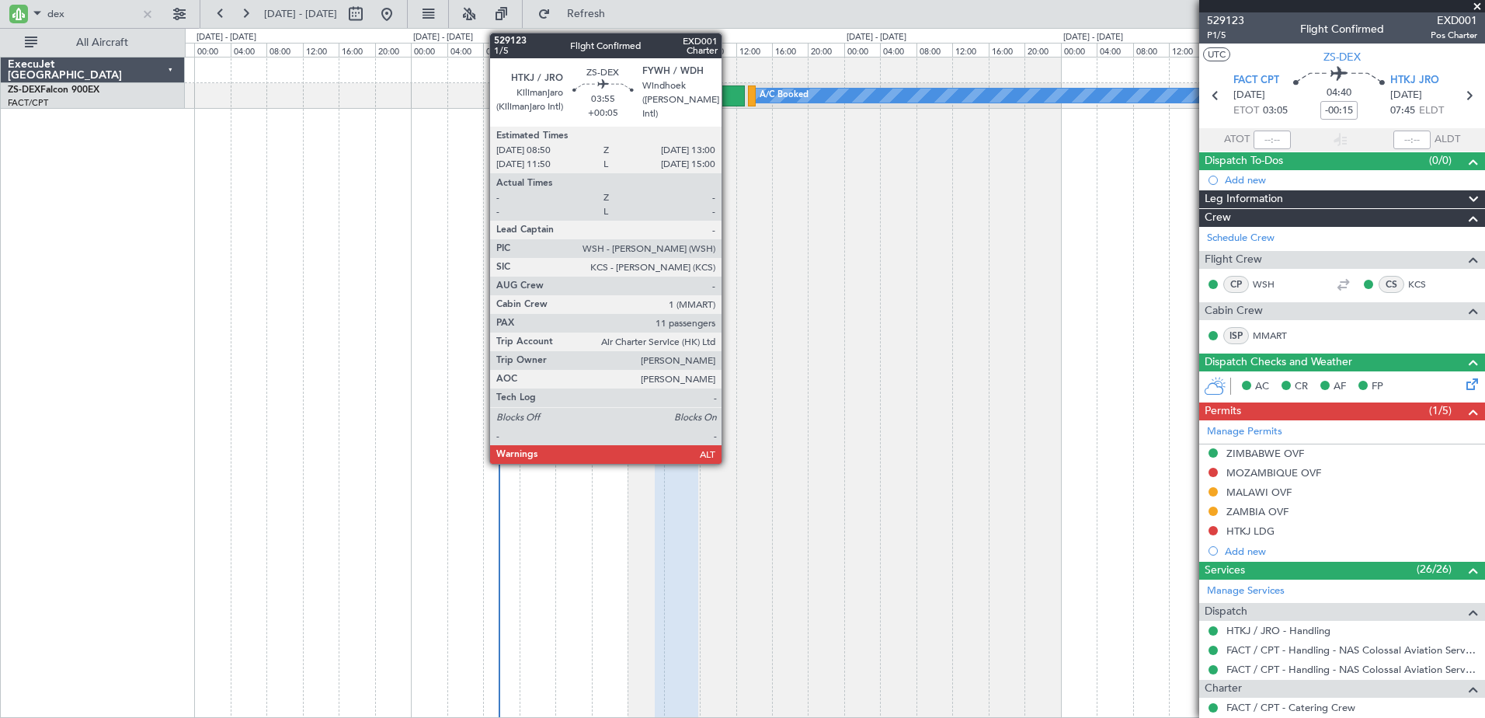
click at [729, 105] on div at bounding box center [726, 95] width 38 height 21
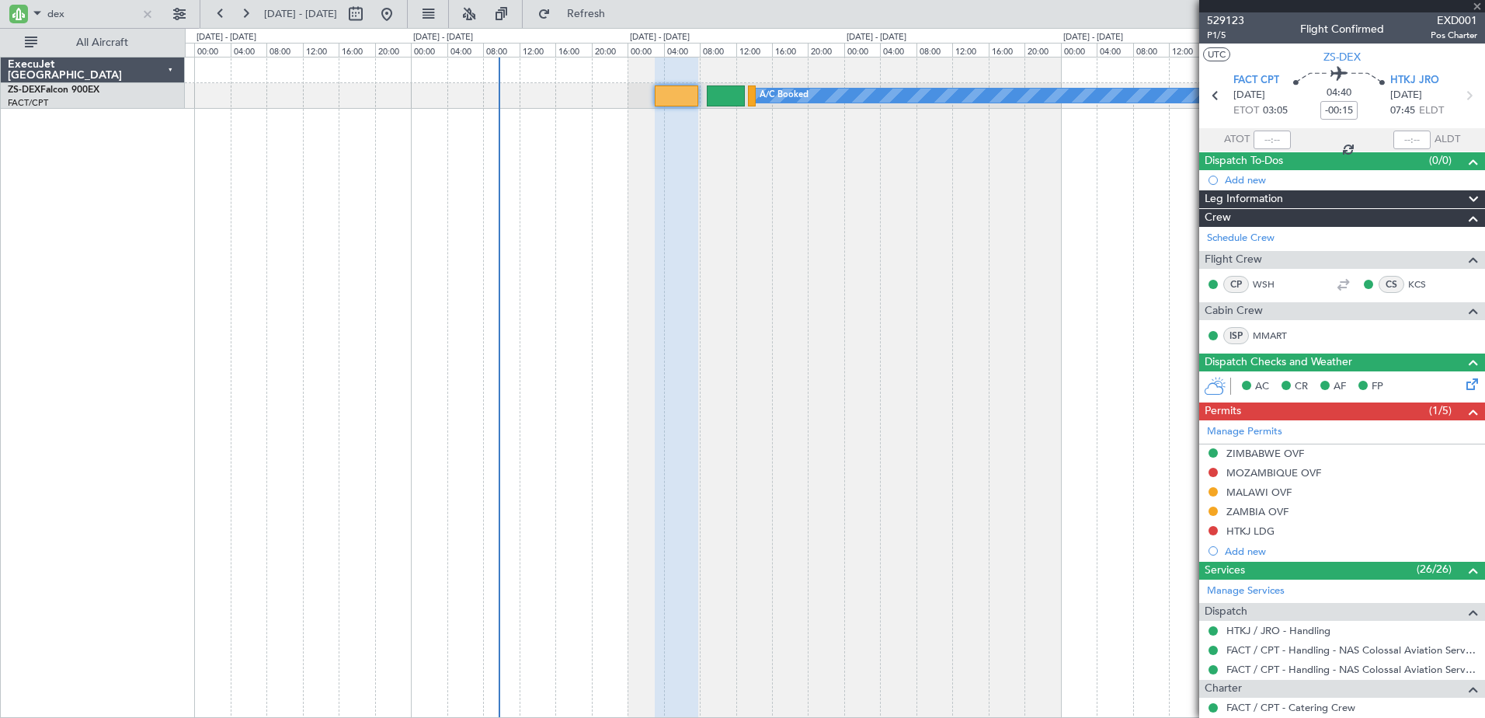
type input "+00:05"
type input "11"
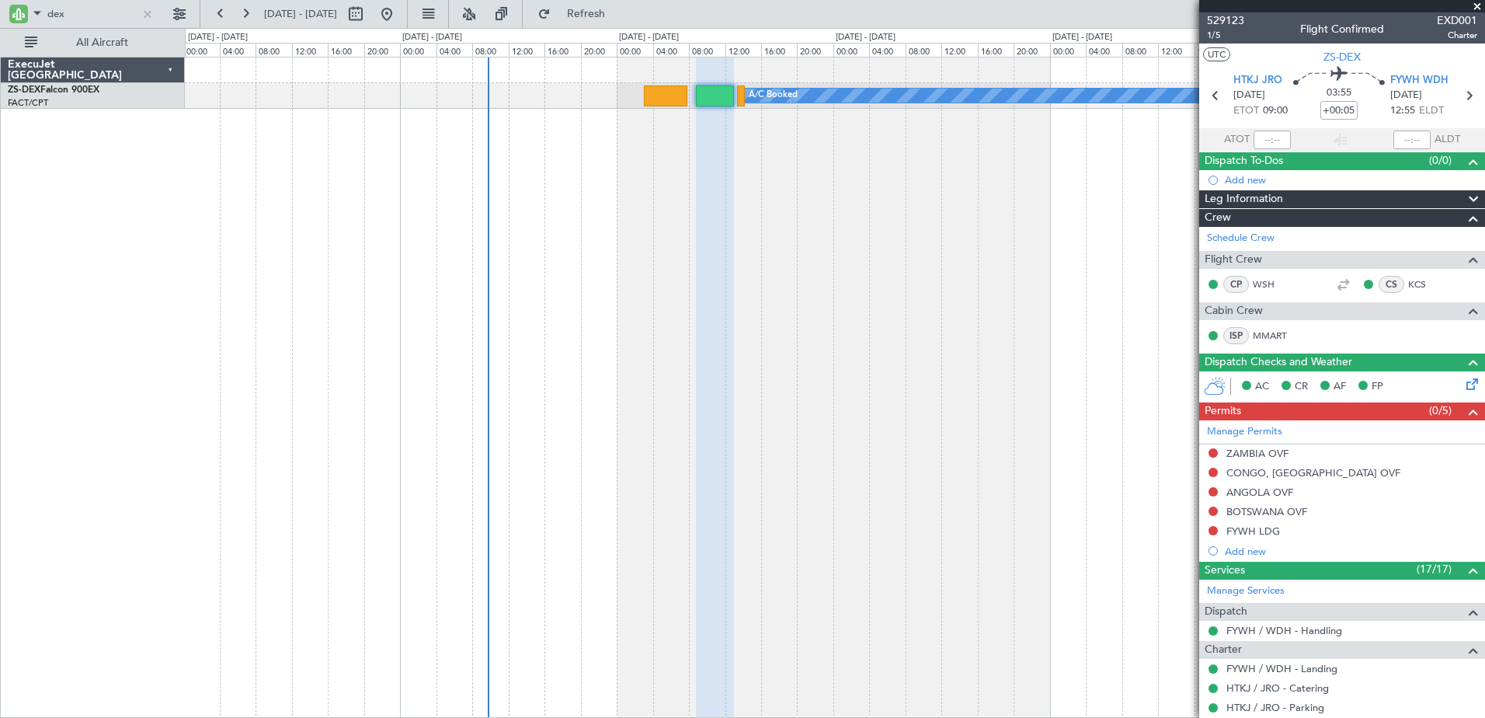
click at [1068, 475] on div "A/C Booked A/C Booked" at bounding box center [835, 387] width 1300 height 661
click at [1267, 494] on div "ANGOLA OVF" at bounding box center [1260, 491] width 67 height 13
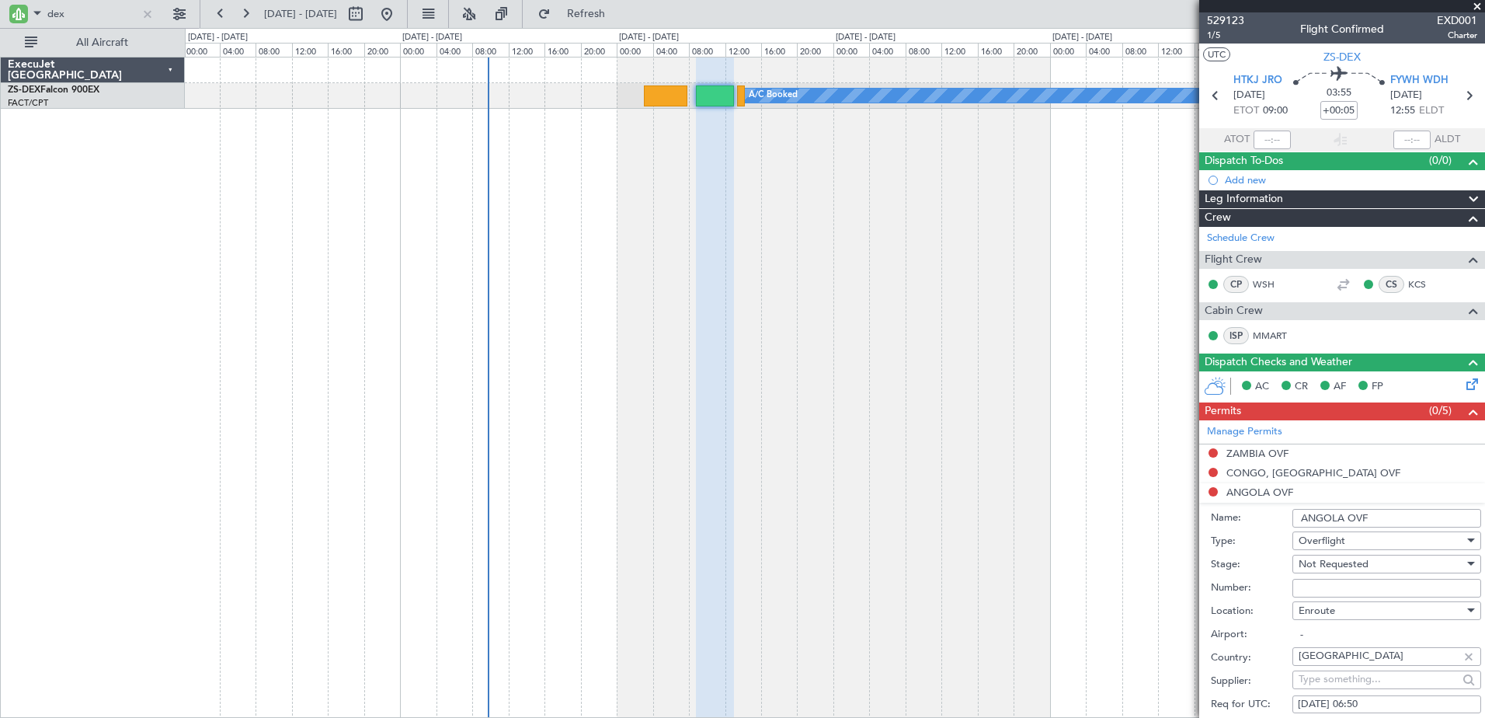
click at [1413, 562] on div "Not Requested" at bounding box center [1381, 563] width 165 height 23
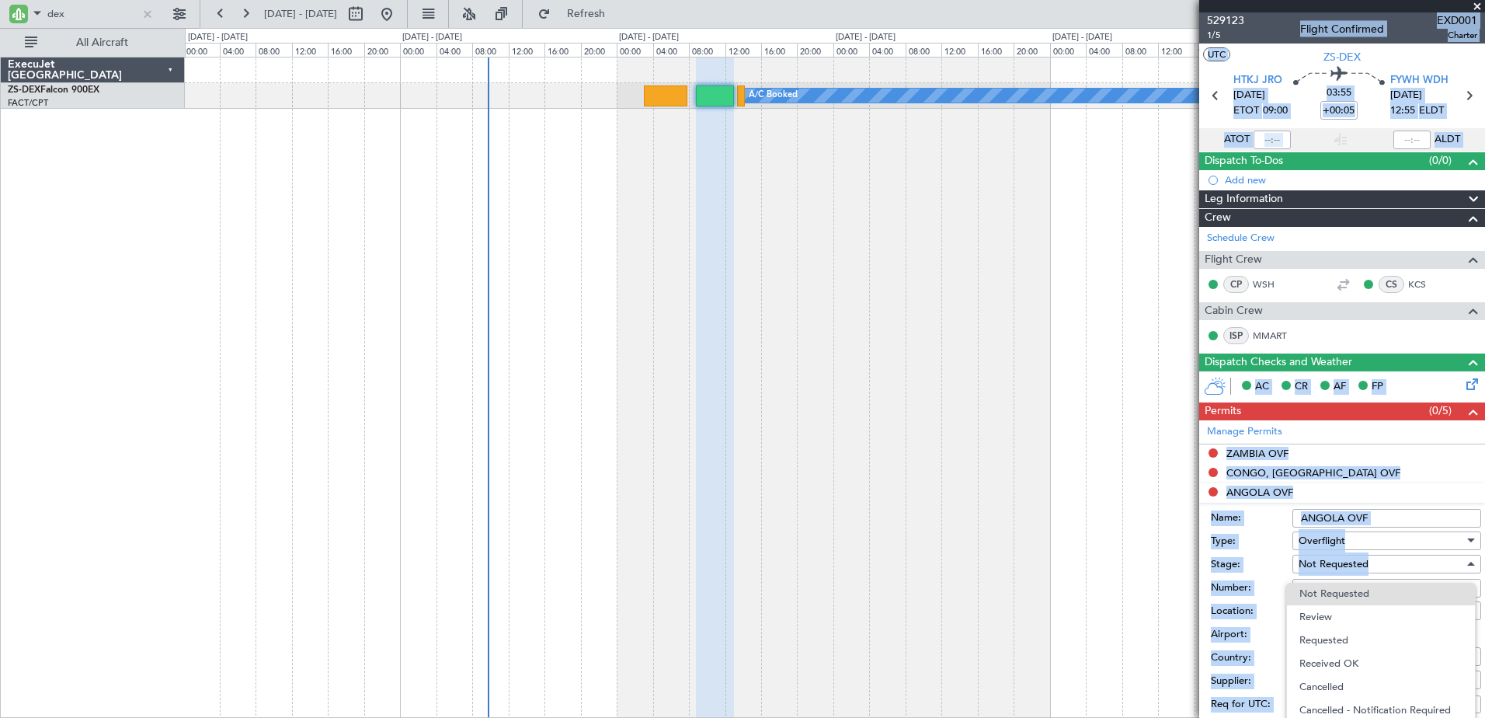
drag, startPoint x: 1477, startPoint y: 221, endPoint x: 1486, endPoint y: 260, distance: 40.5
click at [1484, 260] on html "dex [DATE] - [DATE] Refresh Quick Links All Aircraft A/C Booked A/C Booked Exec…" at bounding box center [742, 359] width 1485 height 718
drag, startPoint x: 523, startPoint y: 564, endPoint x: 586, endPoint y: 561, distance: 63.8
click at [524, 563] on div at bounding box center [742, 359] width 1485 height 718
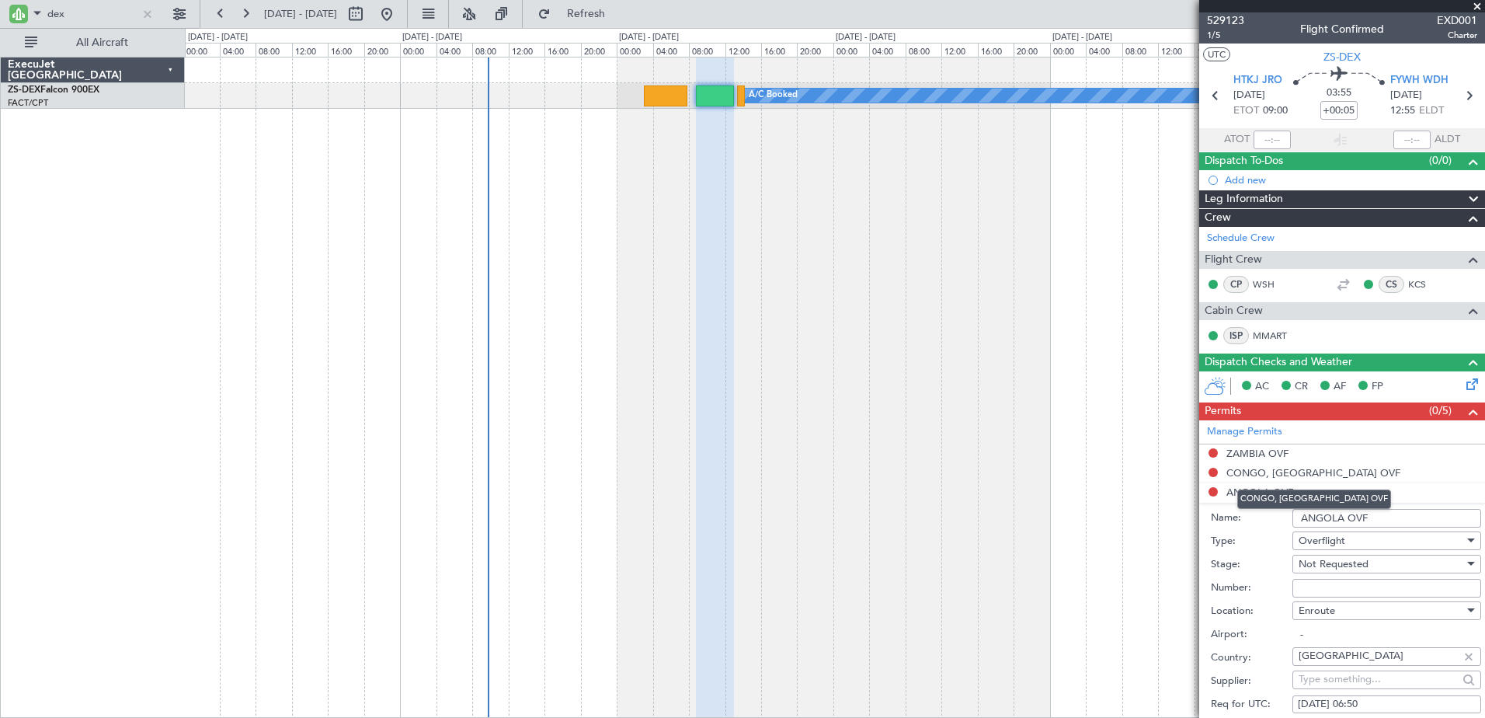
click at [1262, 491] on div "CONGO, [GEOGRAPHIC_DATA] OVF" at bounding box center [1314, 498] width 154 height 19
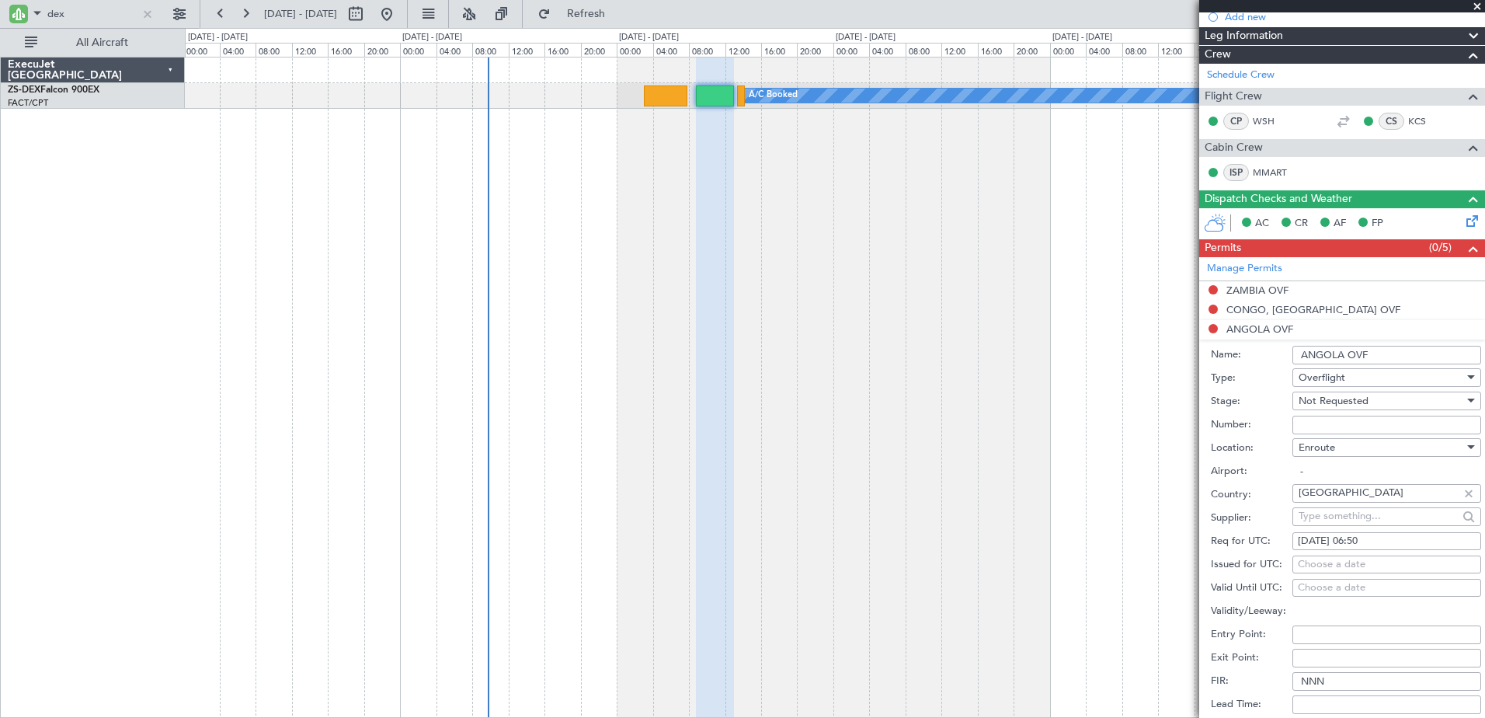
scroll to position [311, 0]
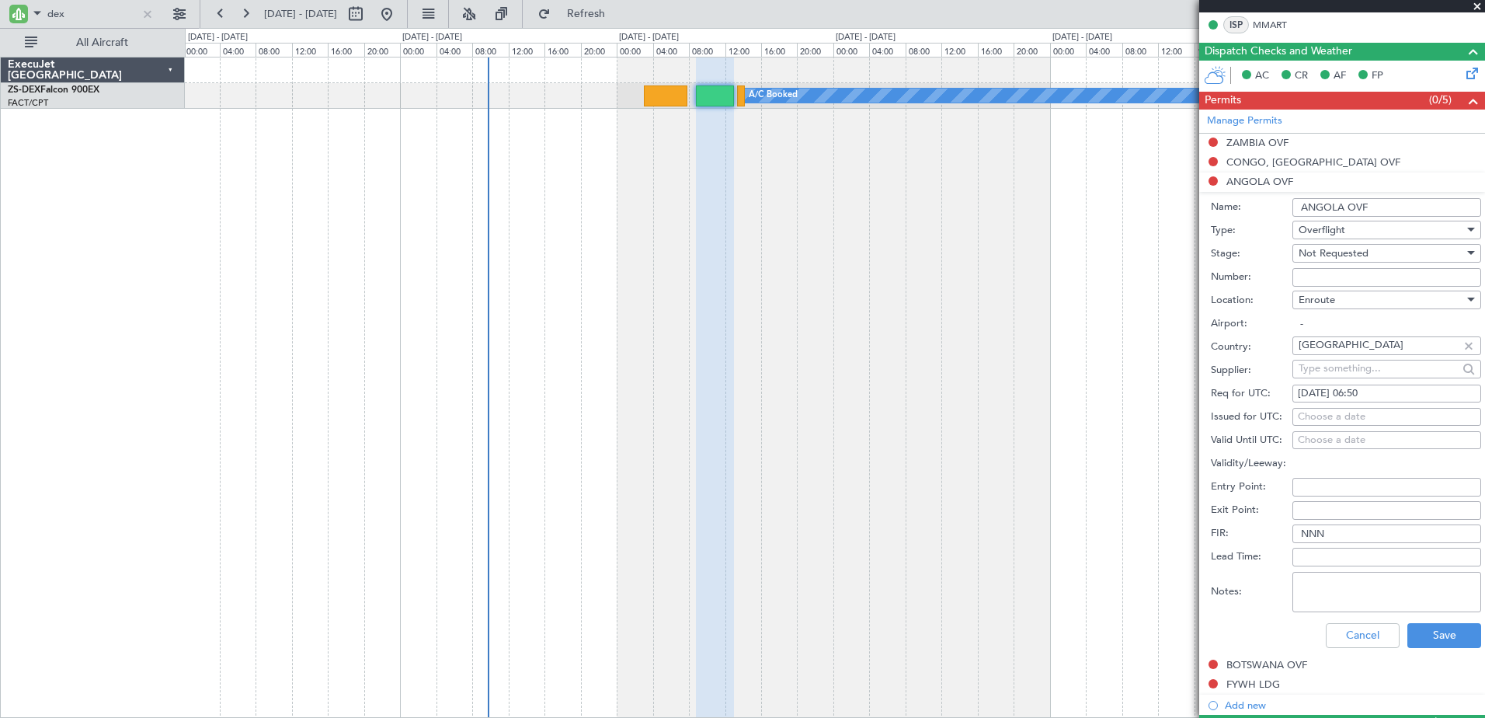
click at [1361, 256] on span "Not Requested" at bounding box center [1334, 253] width 70 height 14
click at [1361, 256] on div at bounding box center [742, 359] width 1485 height 718
click at [1358, 234] on div "Overflight" at bounding box center [1381, 229] width 165 height 23
click at [1409, 507] on div at bounding box center [742, 359] width 1485 height 718
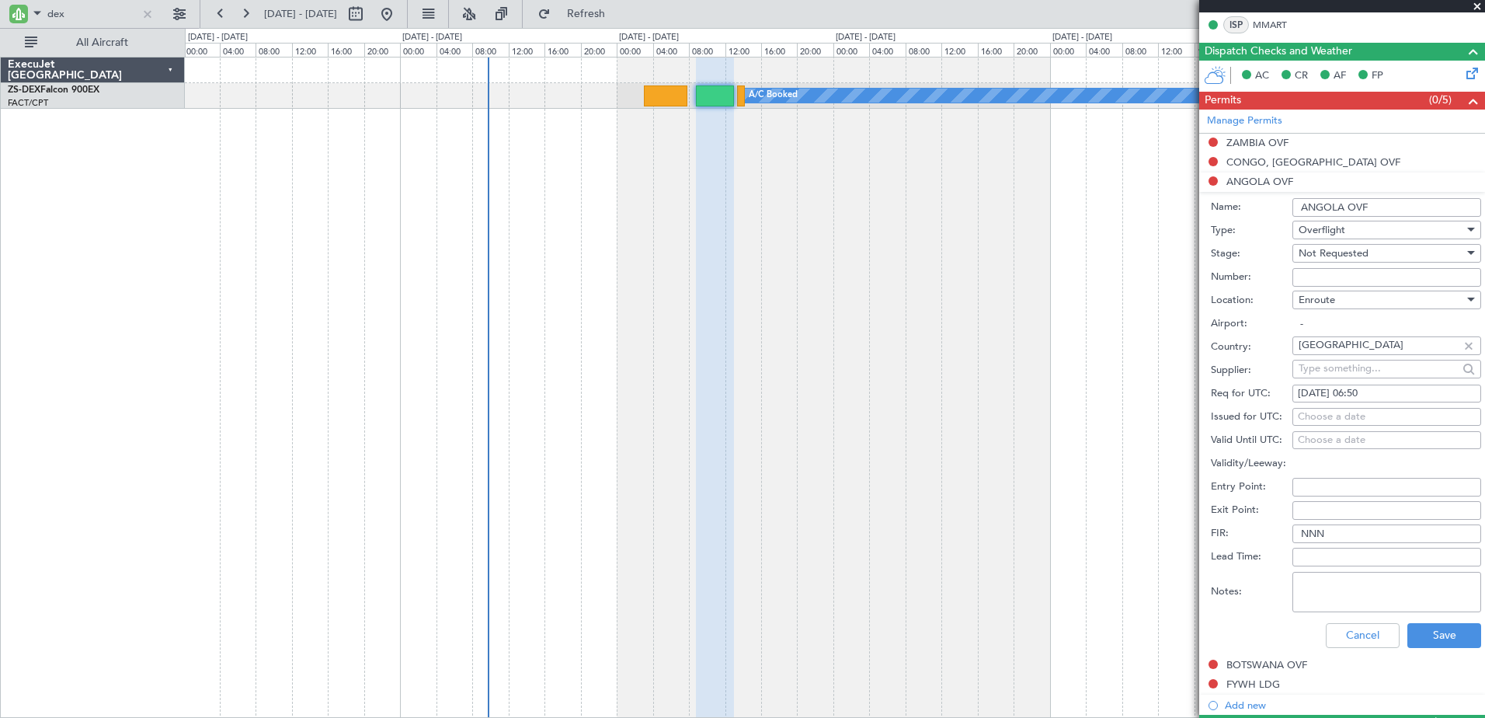
click at [1436, 305] on div "Enroute" at bounding box center [1381, 299] width 165 height 23
click at [1436, 305] on div at bounding box center [742, 359] width 1485 height 718
click at [1401, 263] on div "Not Requested" at bounding box center [1381, 253] width 165 height 23
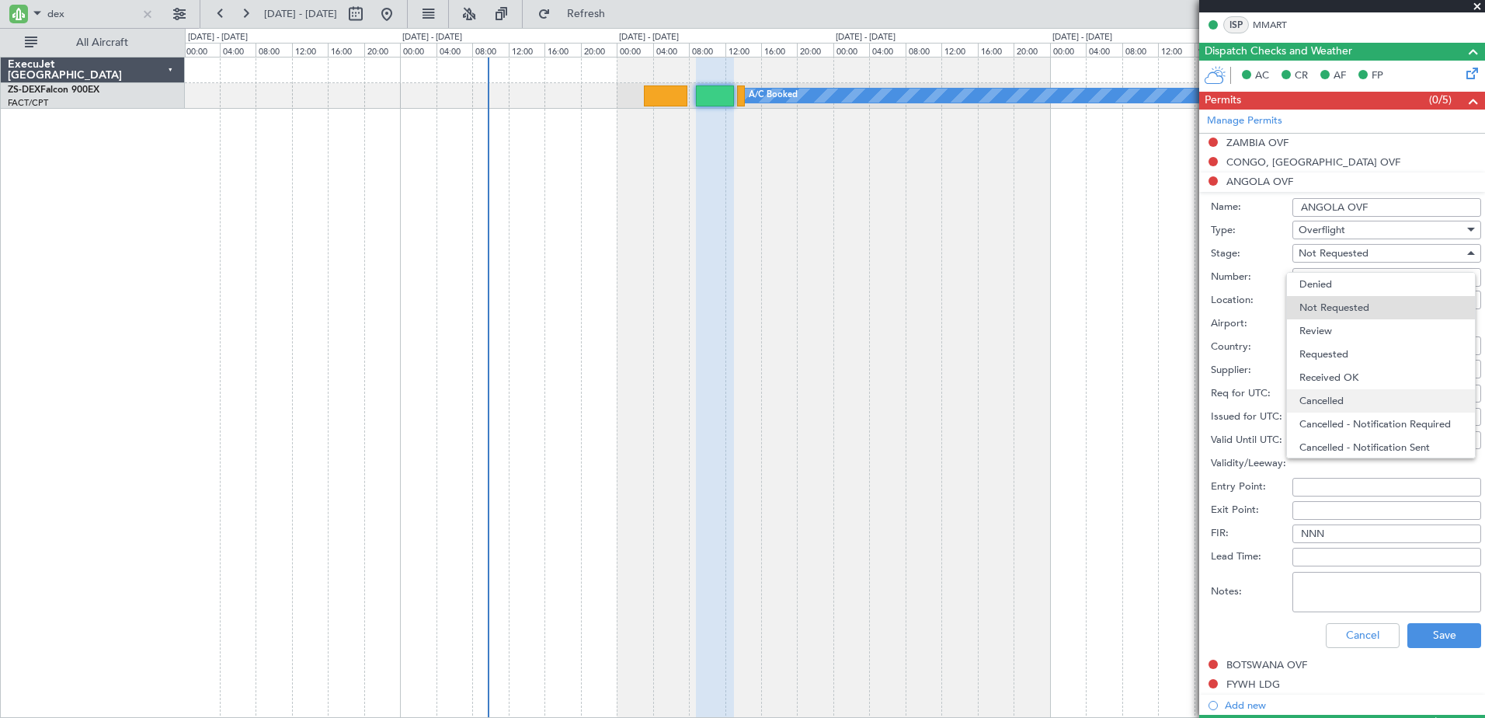
click at [1369, 393] on span "Cancelled" at bounding box center [1381, 400] width 163 height 23
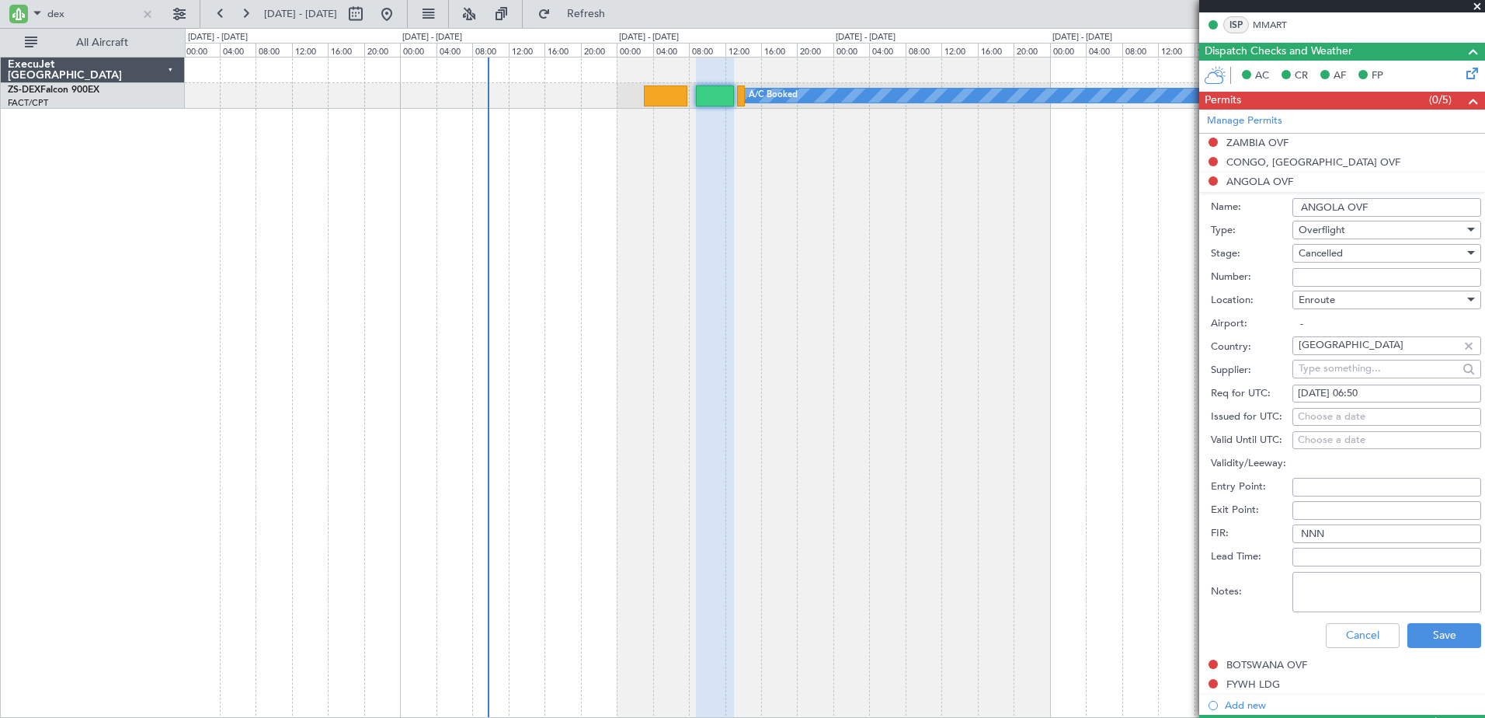
click at [1316, 575] on textarea "Notes:" at bounding box center [1387, 592] width 189 height 40
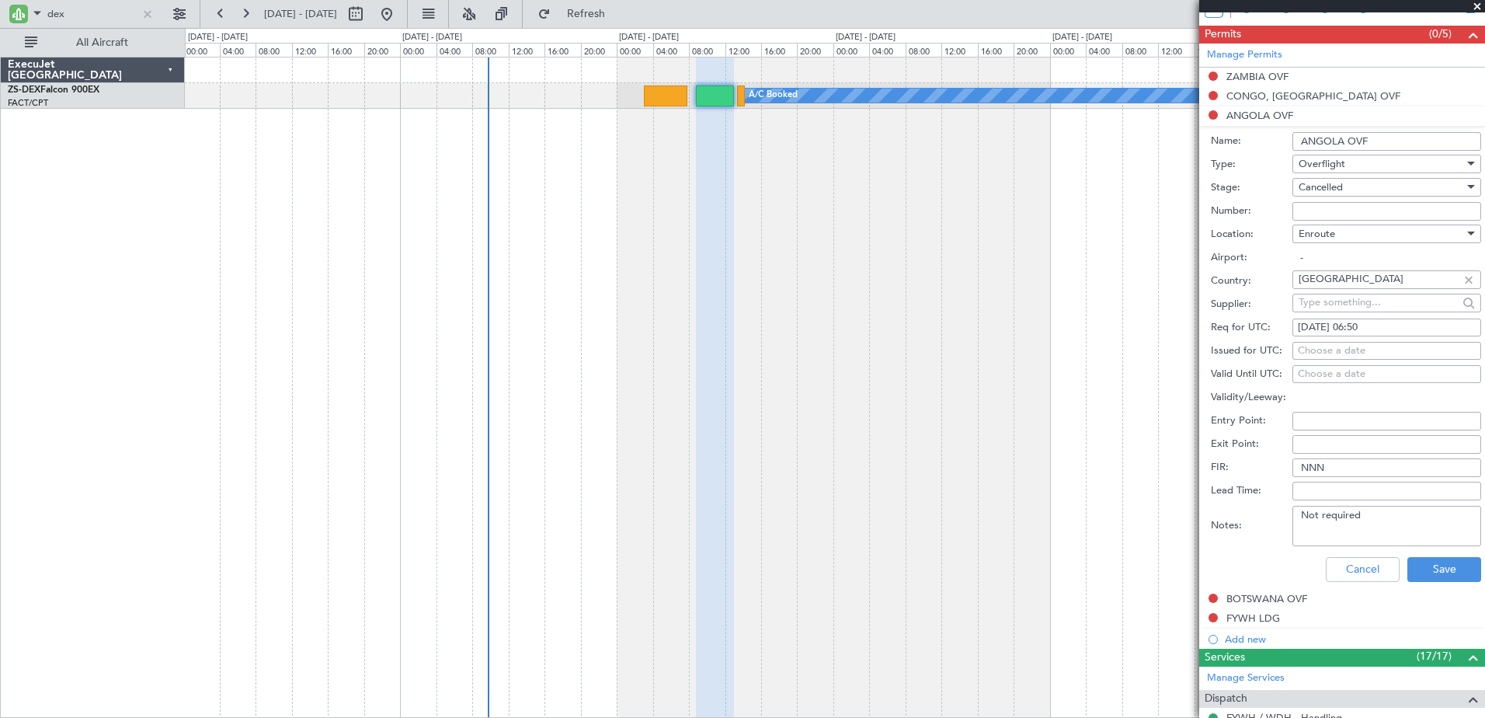
scroll to position [388, 0]
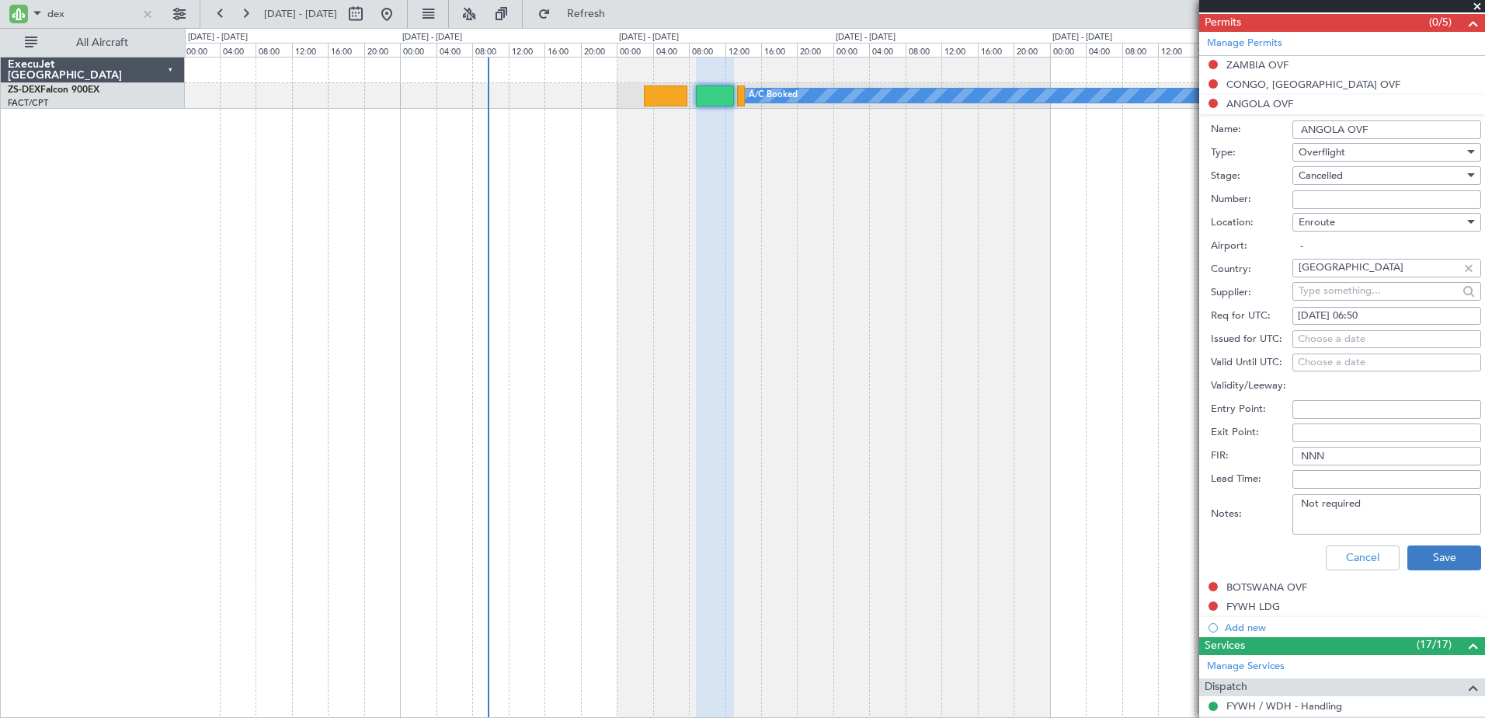
type textarea "Not required"
click at [1412, 555] on button "Save" at bounding box center [1445, 557] width 74 height 25
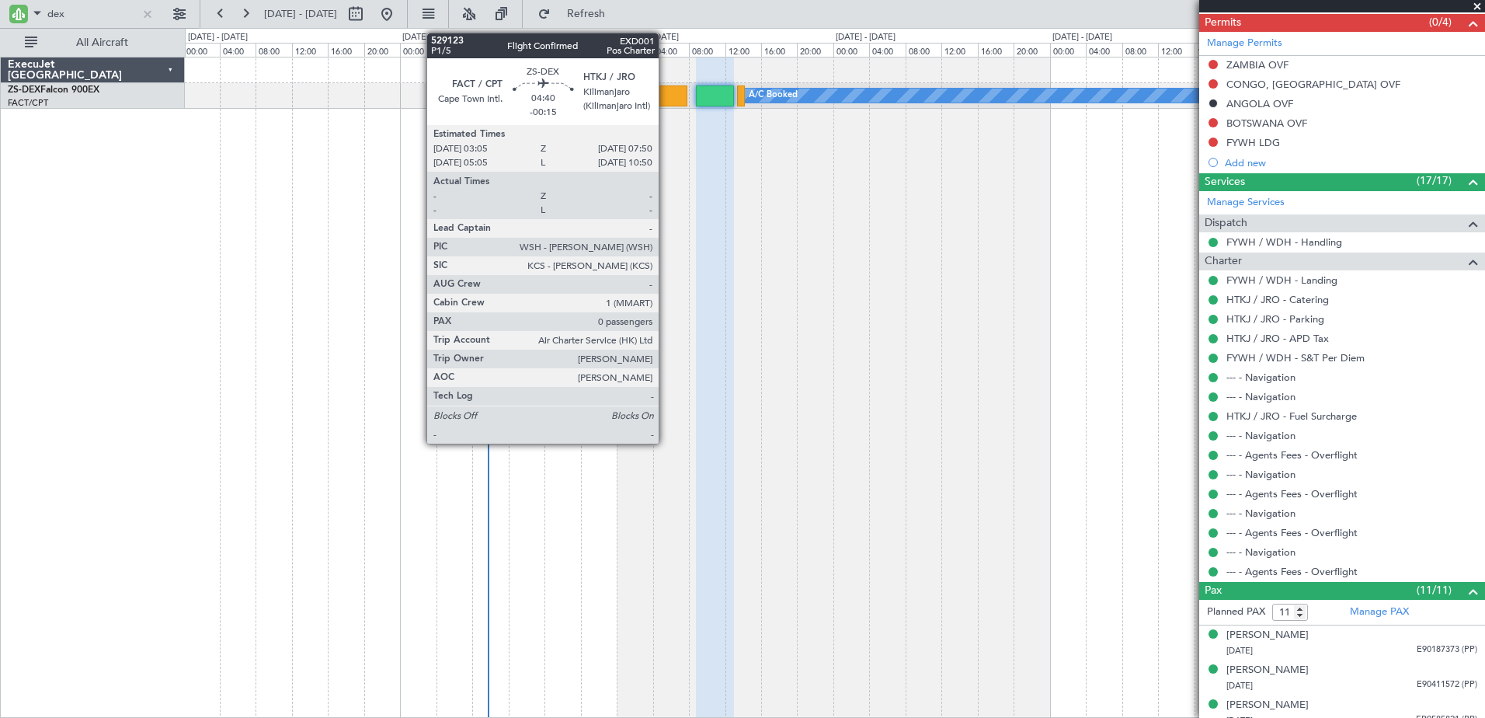
click at [666, 103] on div at bounding box center [666, 95] width 44 height 21
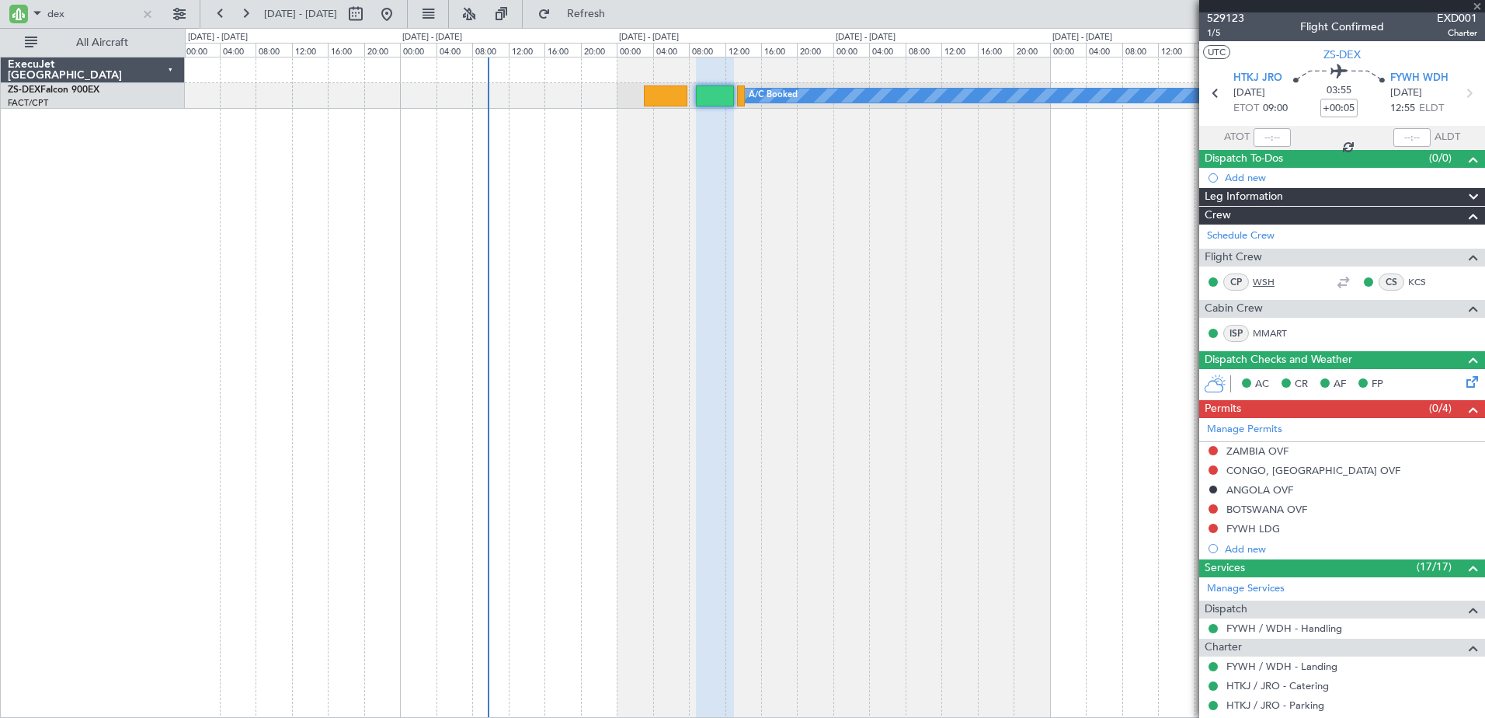
scroll to position [0, 0]
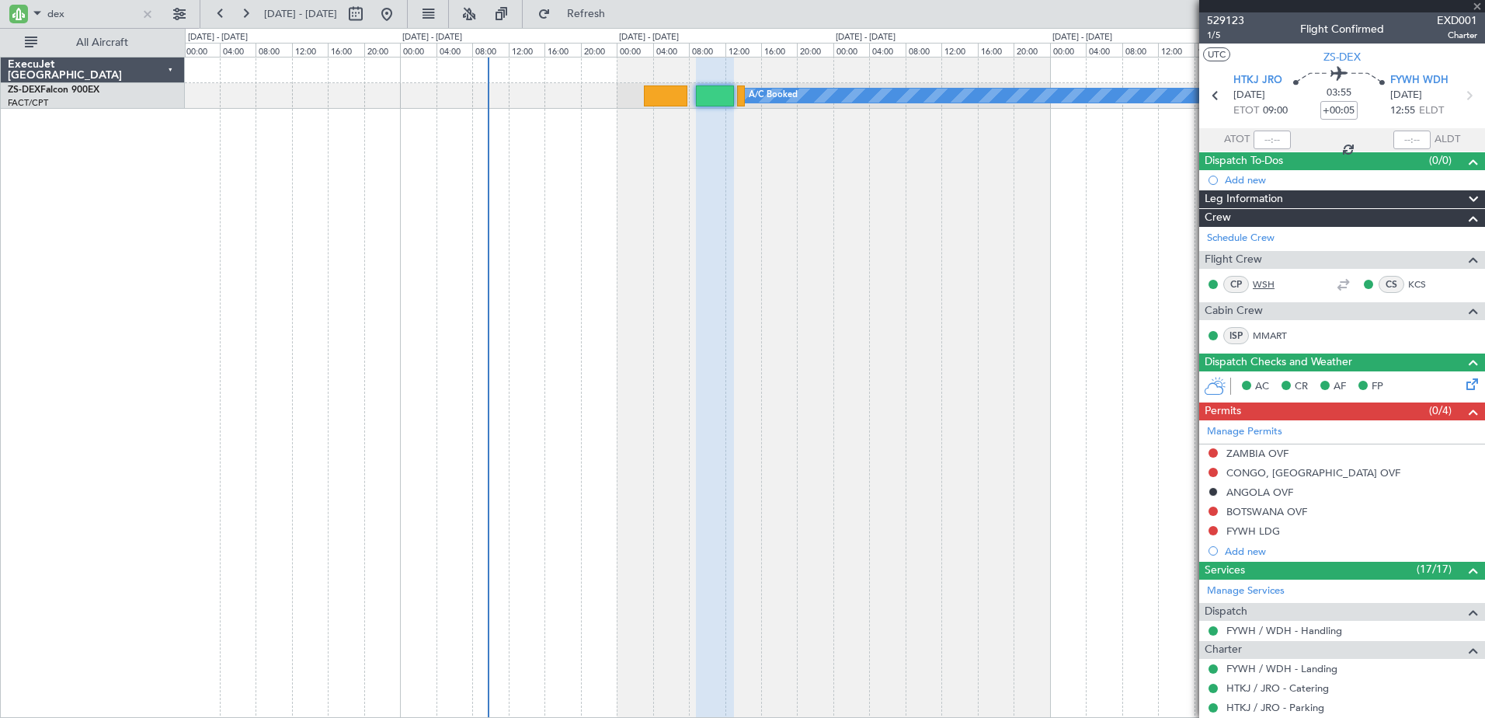
type input "-00:15"
type input "0"
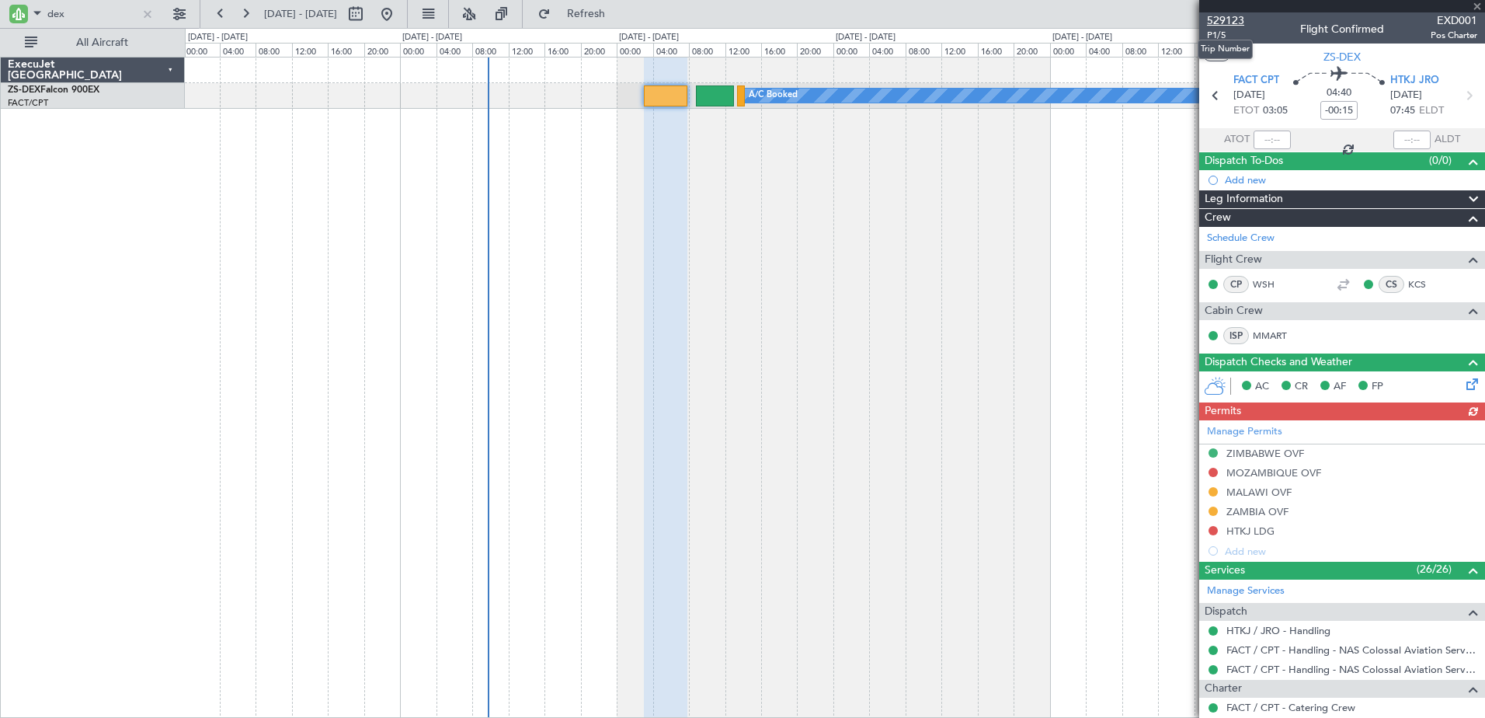
click at [1220, 16] on span "529123" at bounding box center [1225, 20] width 37 height 16
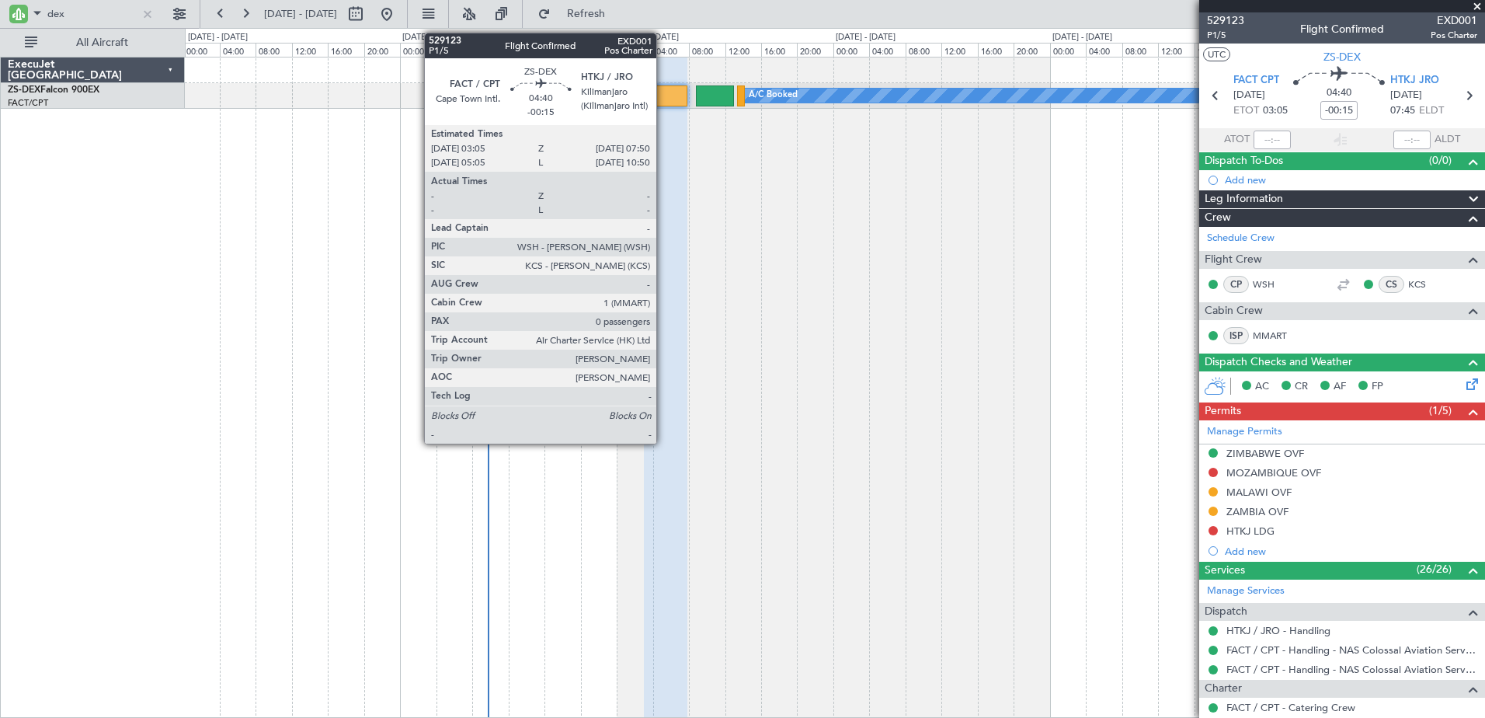
click at [663, 99] on div at bounding box center [666, 95] width 44 height 21
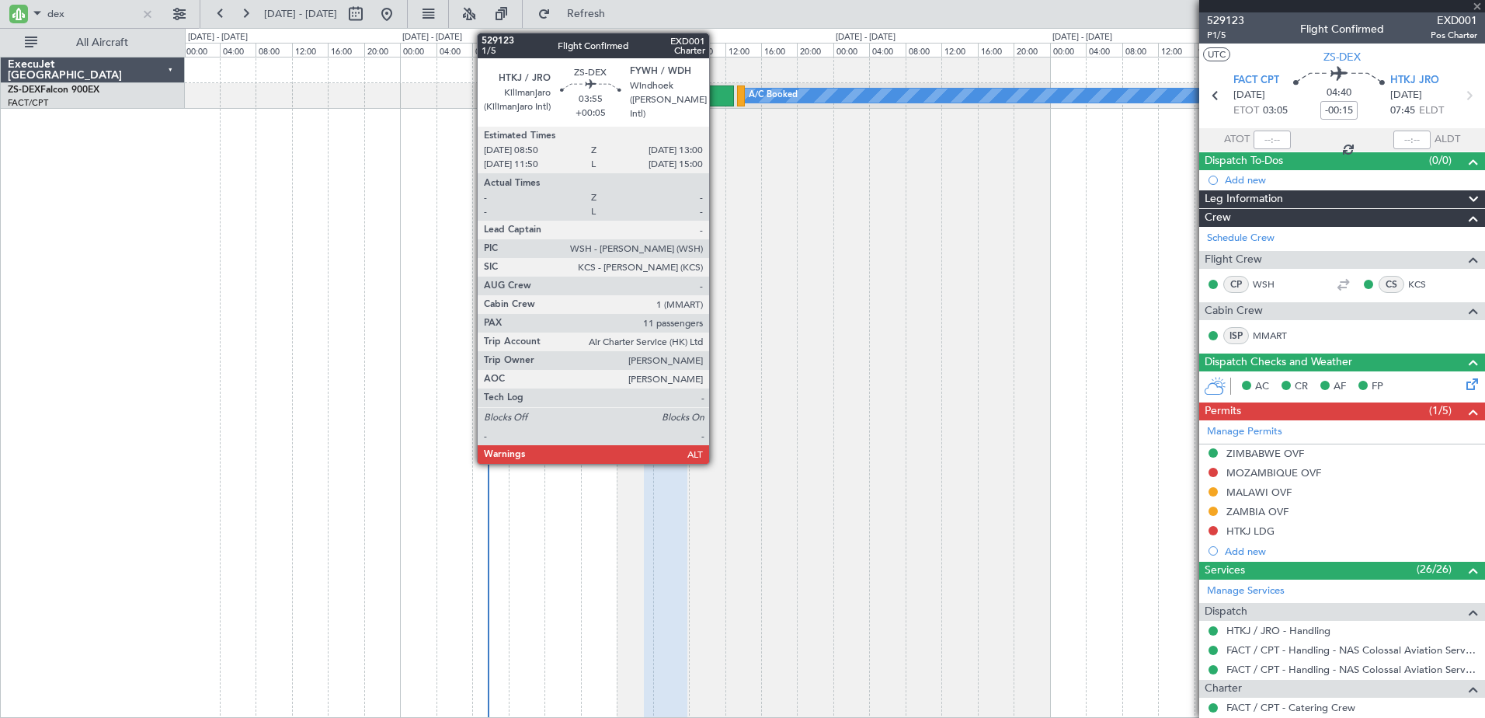
click at [716, 96] on div at bounding box center [715, 95] width 38 height 21
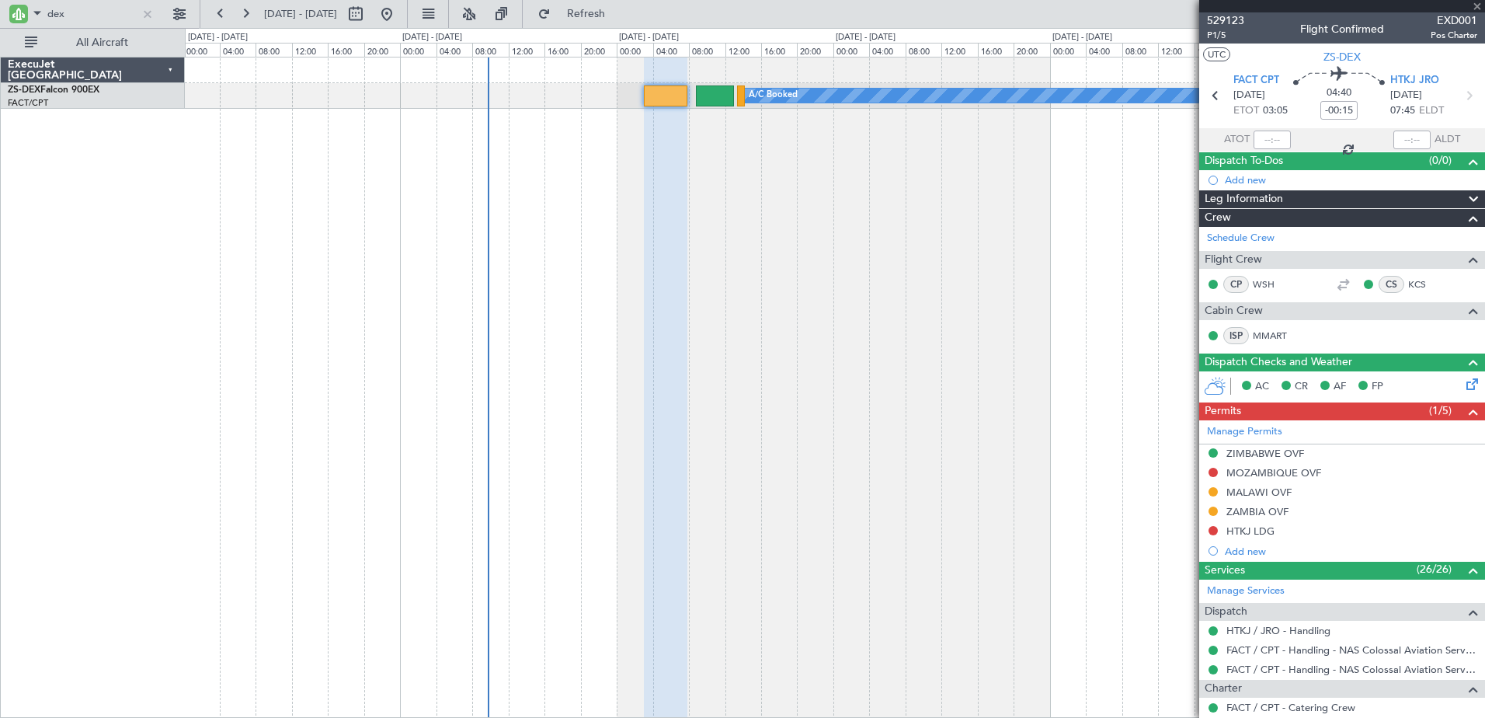
type input "+00:05"
type input "11"
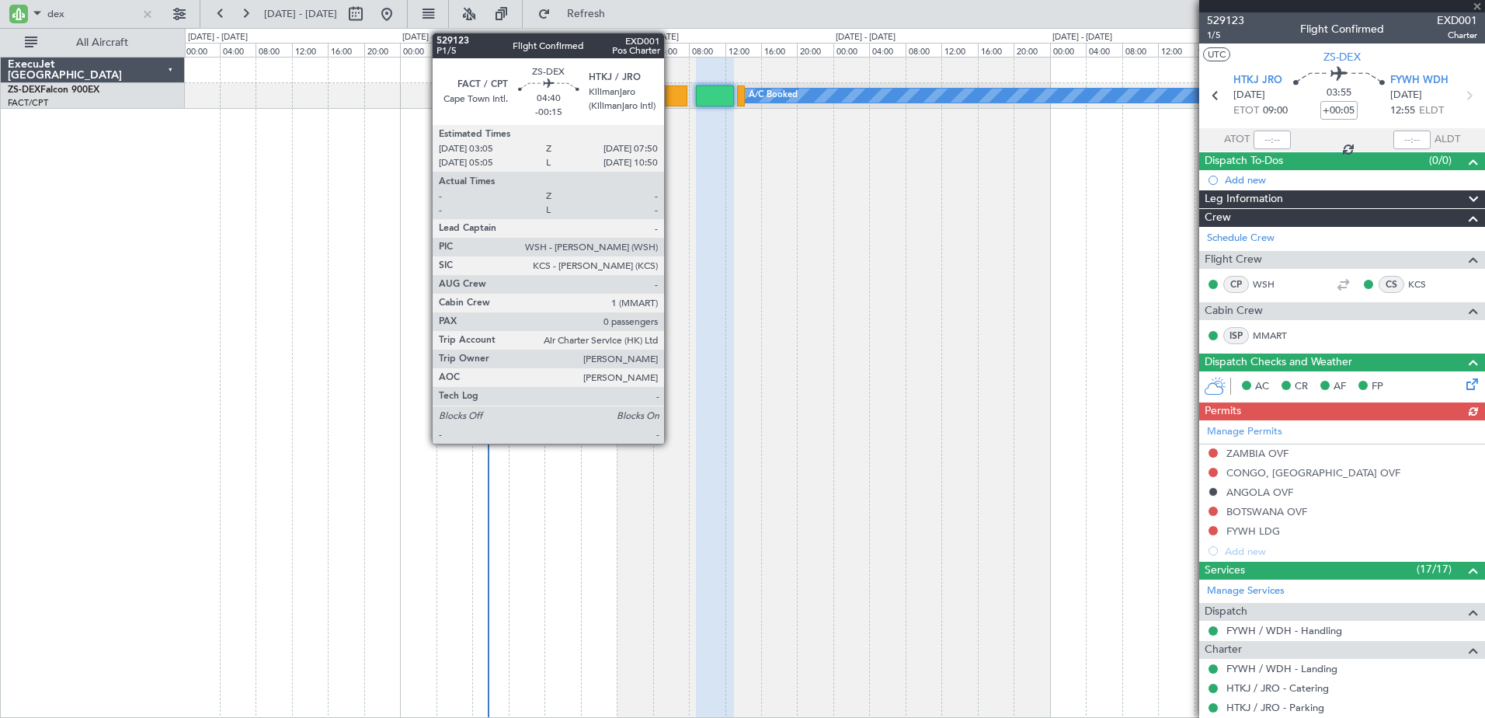
click at [671, 102] on div at bounding box center [666, 95] width 44 height 21
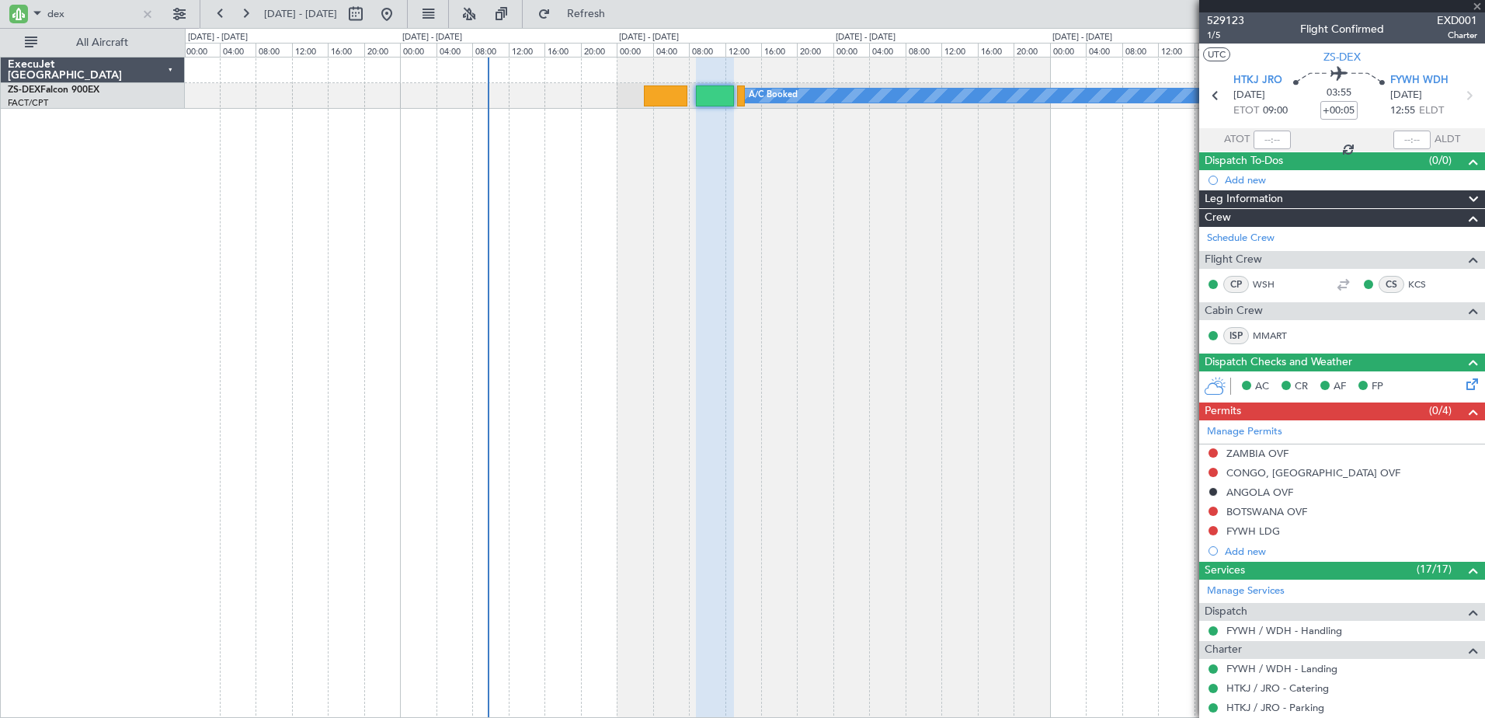
type input "-00:15"
type input "0"
